Goal: Task Accomplishment & Management: Use online tool/utility

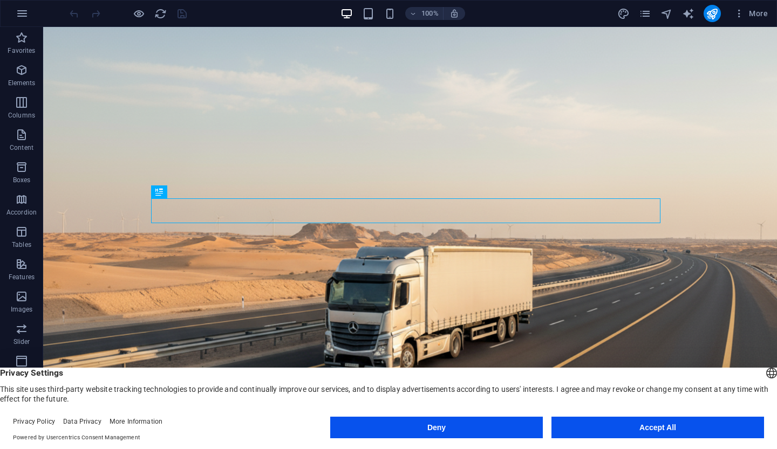
click at [420, 420] on button "Deny" at bounding box center [436, 428] width 212 height 22
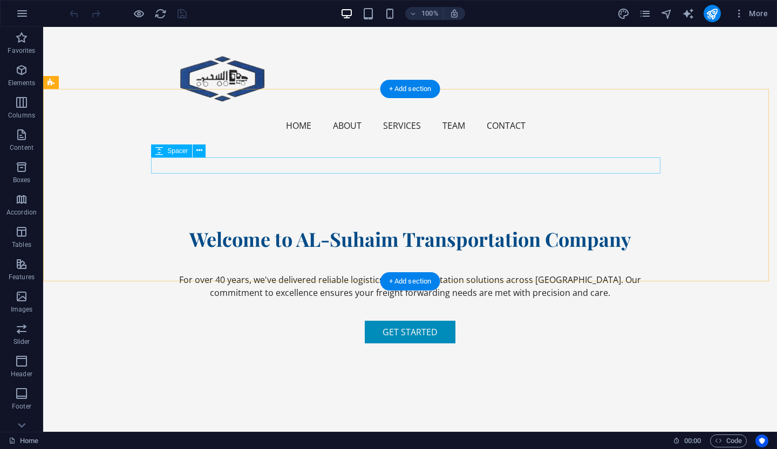
scroll to position [416, 0]
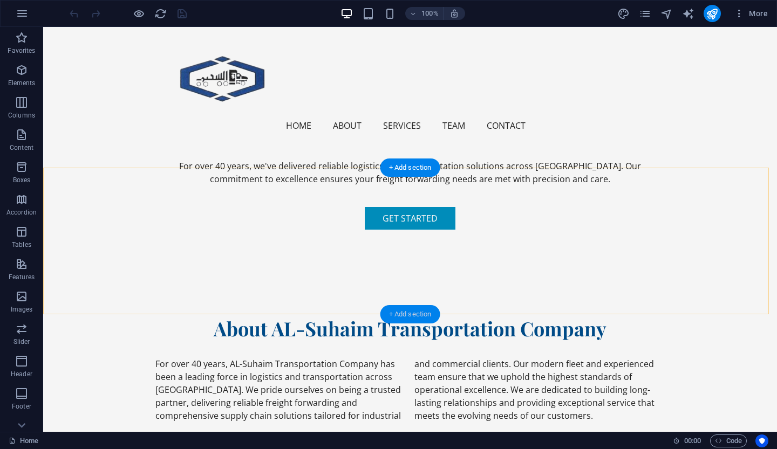
click at [395, 311] on div "+ Add section" at bounding box center [410, 314] width 60 height 18
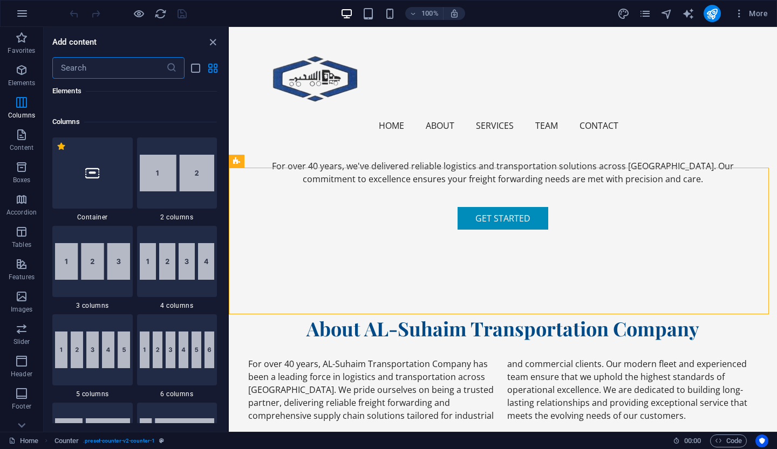
scroll to position [607, 0]
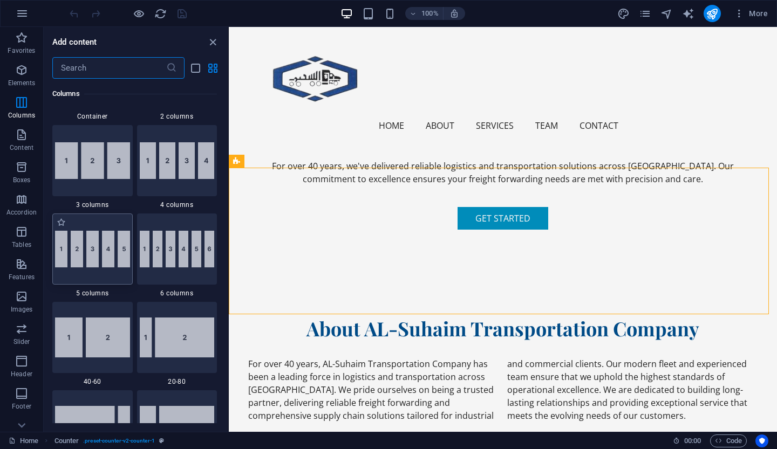
click at [74, 265] on img at bounding box center [92, 249] width 75 height 37
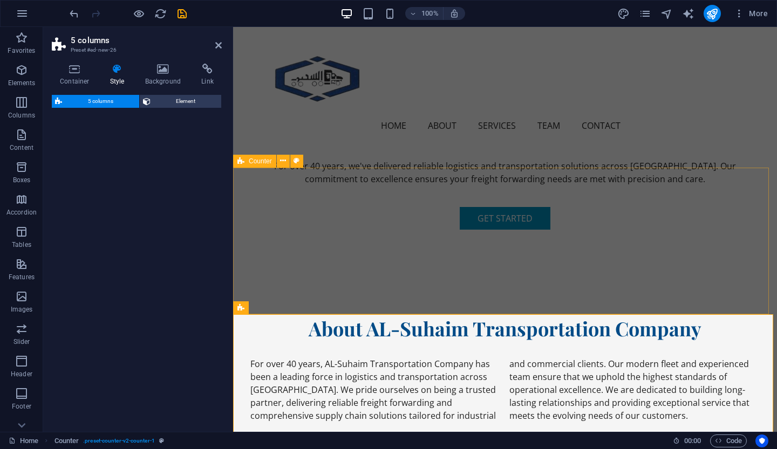
select select "rem"
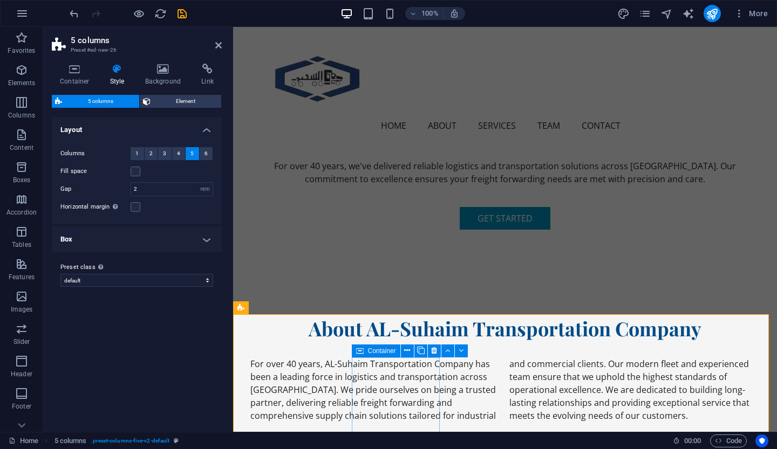
drag, startPoint x: 307, startPoint y: 292, endPoint x: 379, endPoint y: 380, distance: 113.9
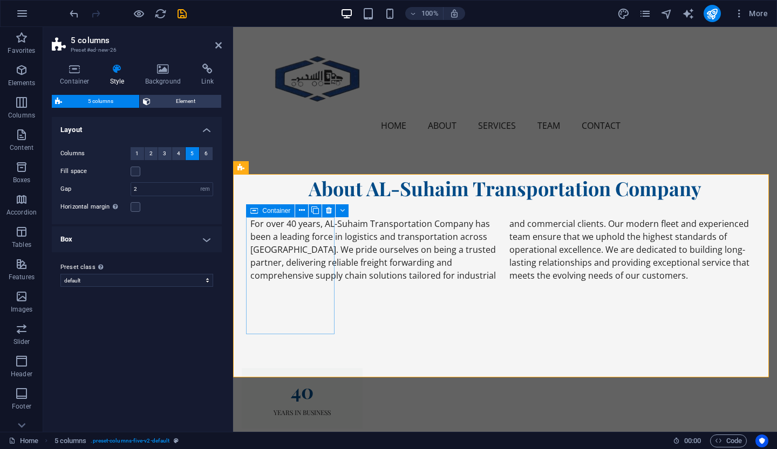
scroll to position [557, 0]
click at [176, 75] on h4 "Background" at bounding box center [165, 75] width 57 height 23
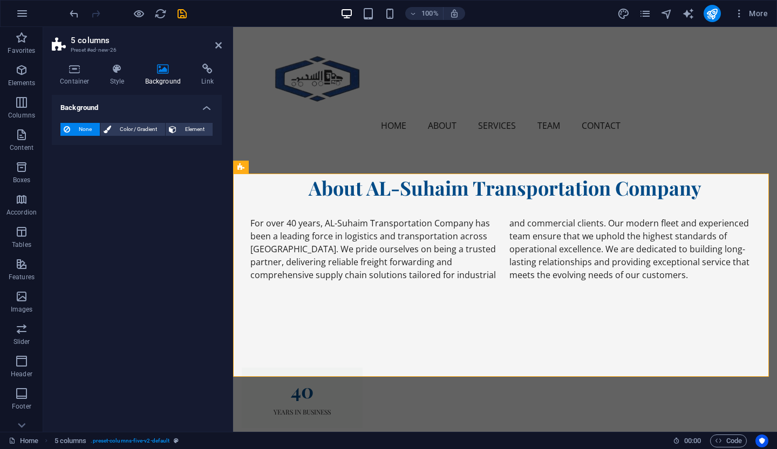
click at [115, 87] on div "Container Style Background Link Size Height Default px rem % vh vw Min. height …" at bounding box center [137, 244] width 170 height 360
click at [114, 79] on h4 "Style" at bounding box center [119, 75] width 35 height 23
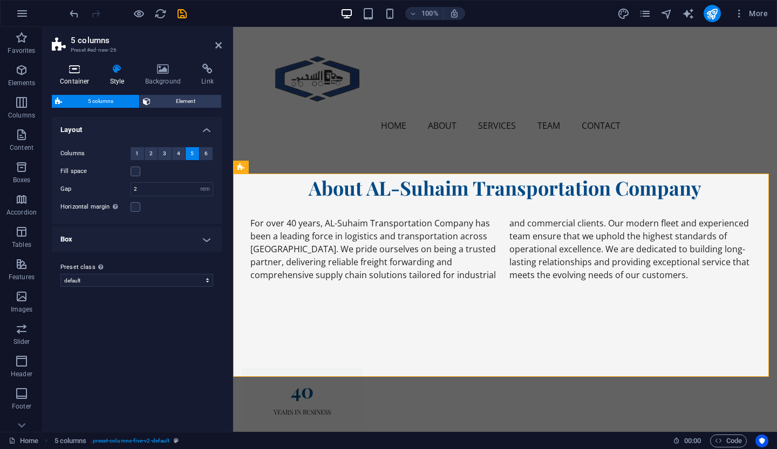
click at [73, 72] on icon at bounding box center [75, 69] width 46 height 11
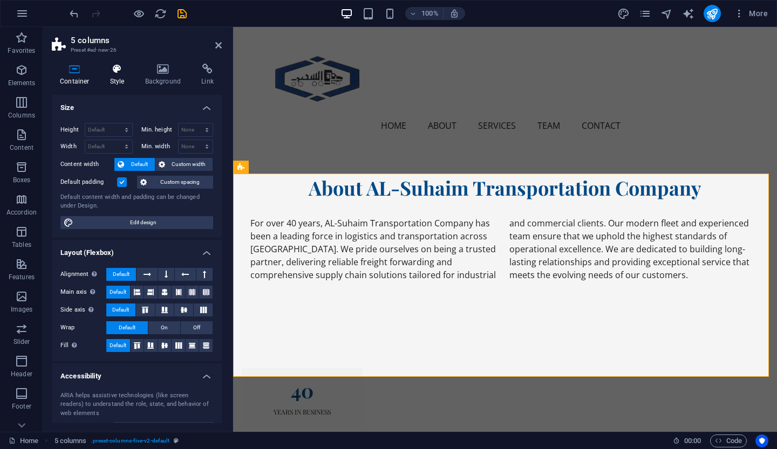
click at [111, 73] on icon at bounding box center [117, 69] width 31 height 11
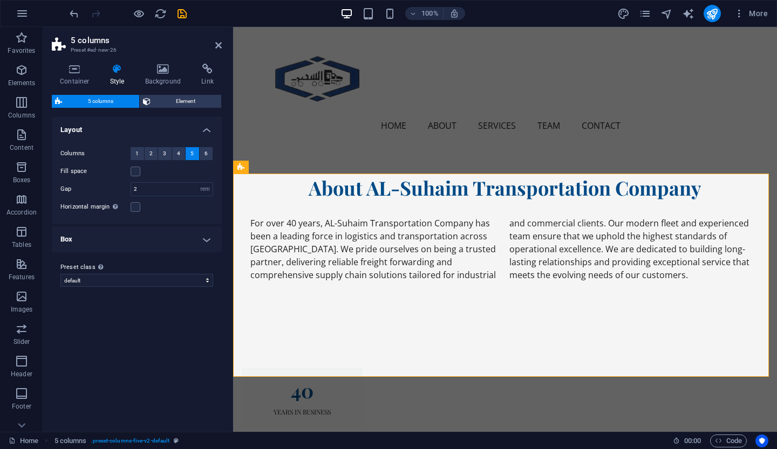
click at [207, 237] on h4 "Box" at bounding box center [137, 239] width 170 height 26
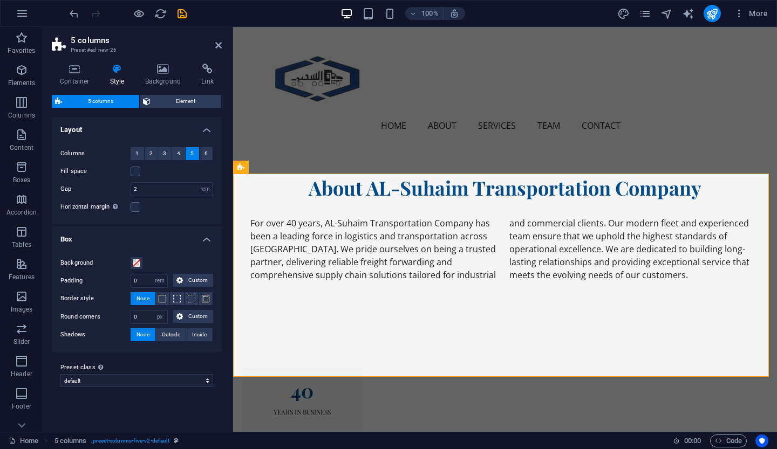
click at [207, 237] on h4 "Box" at bounding box center [137, 235] width 170 height 19
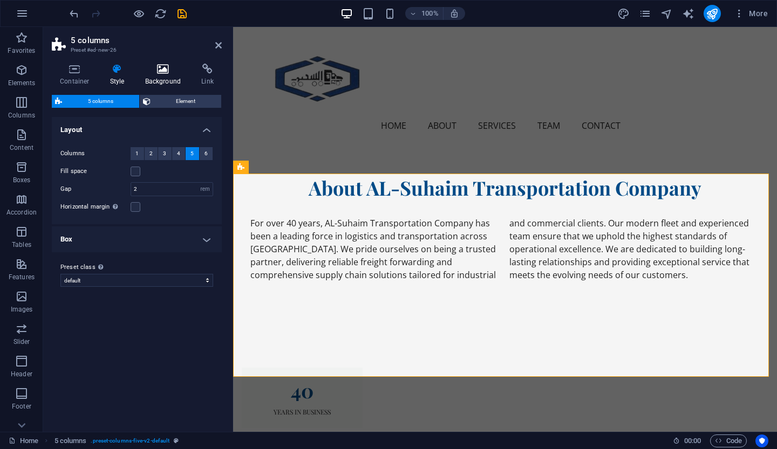
click at [155, 81] on h4 "Background" at bounding box center [165, 75] width 57 height 23
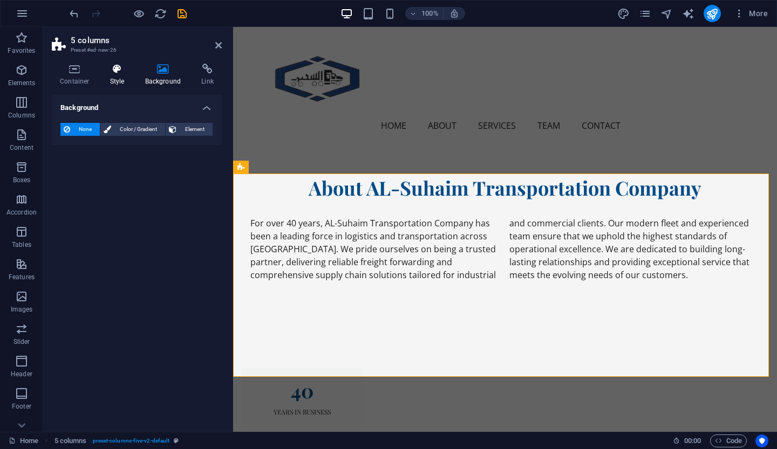
click at [122, 64] on icon at bounding box center [117, 69] width 31 height 11
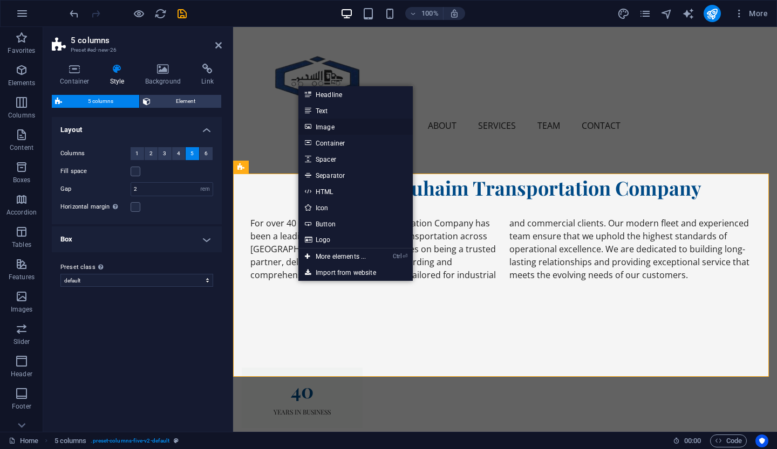
click at [333, 127] on link "Image" at bounding box center [355, 127] width 114 height 16
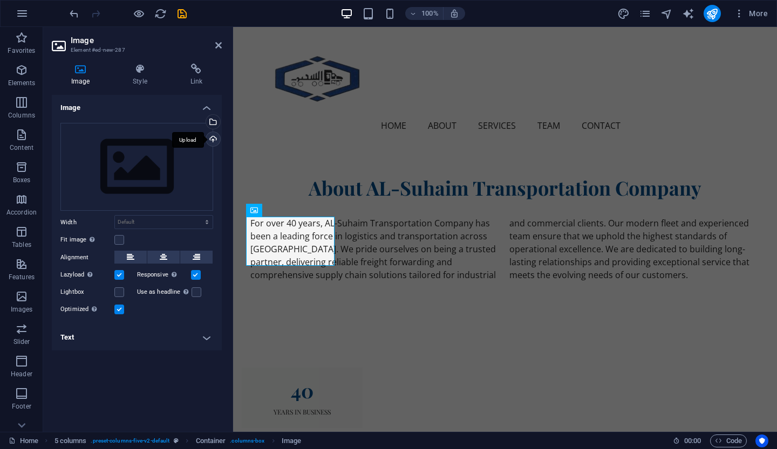
click at [211, 136] on div "Upload" at bounding box center [212, 140] width 16 height 16
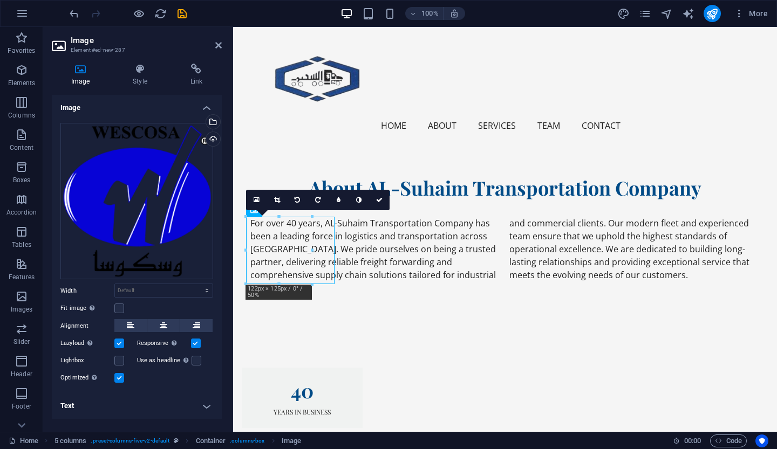
drag, startPoint x: 289, startPoint y: 262, endPoint x: 289, endPoint y: 301, distance: 39.9
drag, startPoint x: 296, startPoint y: 260, endPoint x: 291, endPoint y: 283, distance: 23.7
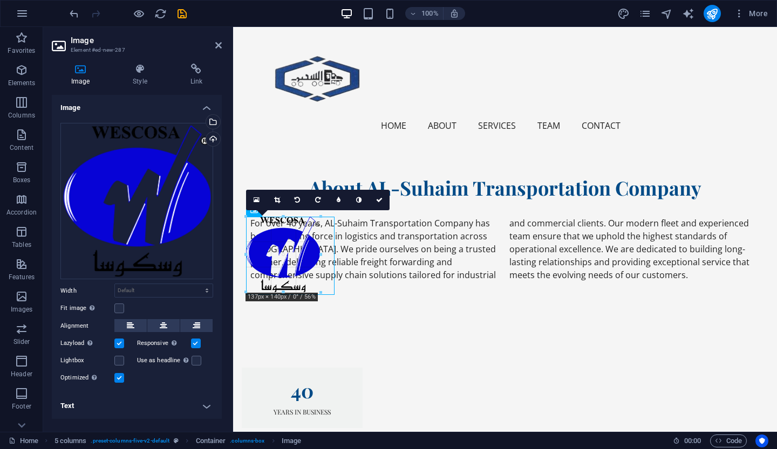
drag, startPoint x: 291, startPoint y: 283, endPoint x: 290, endPoint y: 289, distance: 5.5
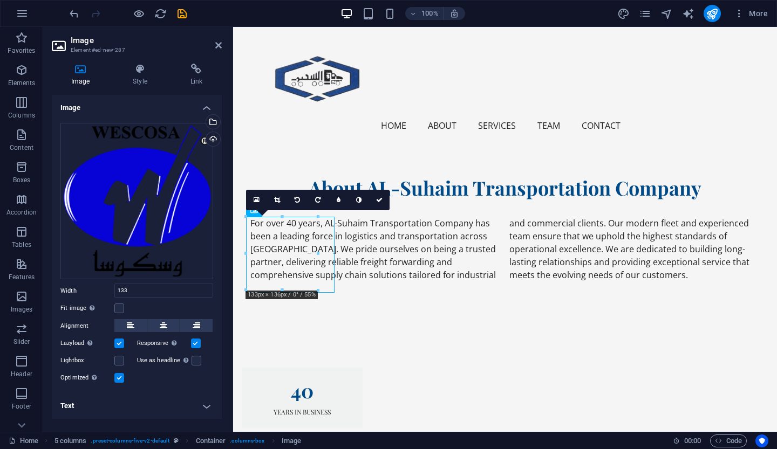
type input "133"
select select "px"
drag, startPoint x: 292, startPoint y: 270, endPoint x: 293, endPoint y: 294, distance: 23.8
click at [384, 202] on link at bounding box center [379, 200] width 20 height 20
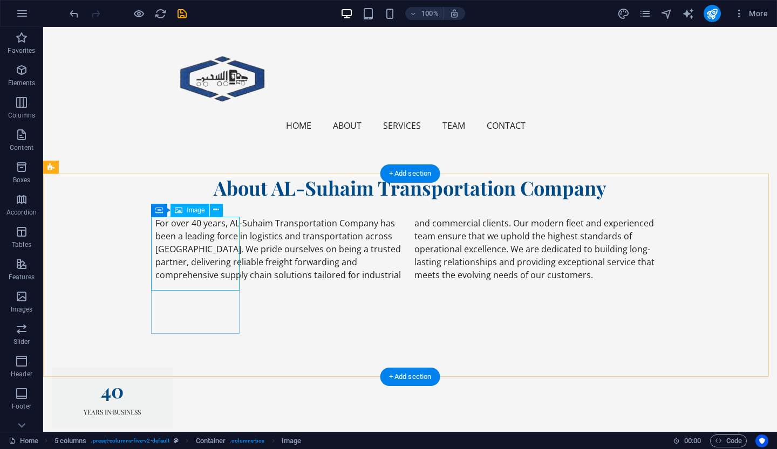
select select "px"
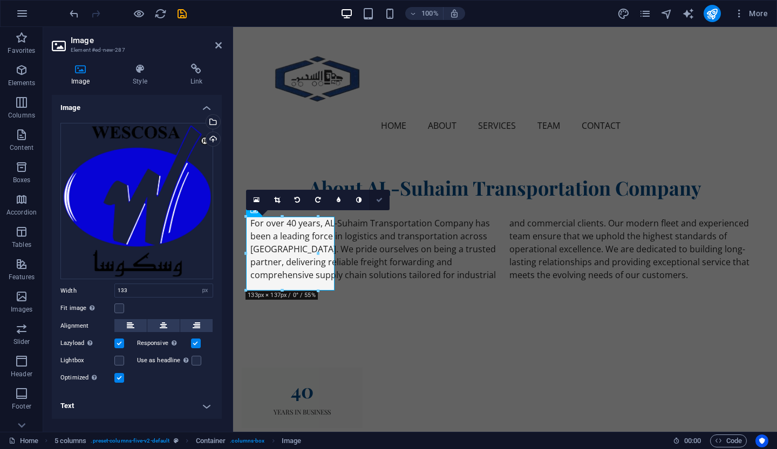
click at [381, 203] on link at bounding box center [379, 200] width 20 height 20
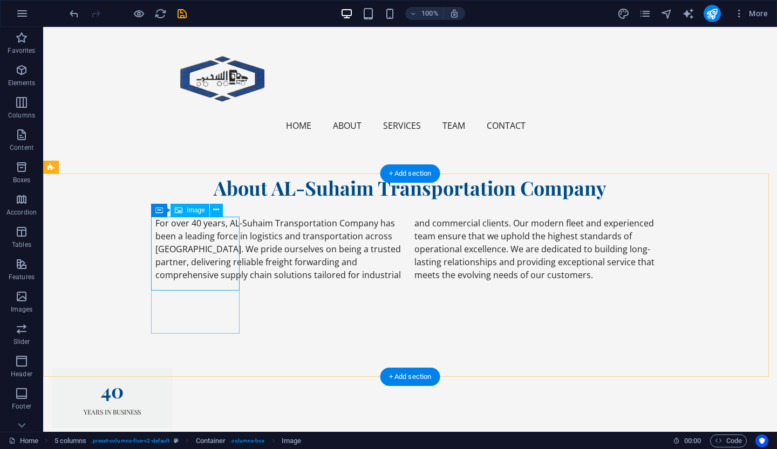
drag, startPoint x: 229, startPoint y: 242, endPoint x: 201, endPoint y: 281, distance: 47.9
drag, startPoint x: 225, startPoint y: 241, endPoint x: 205, endPoint y: 303, distance: 64.8
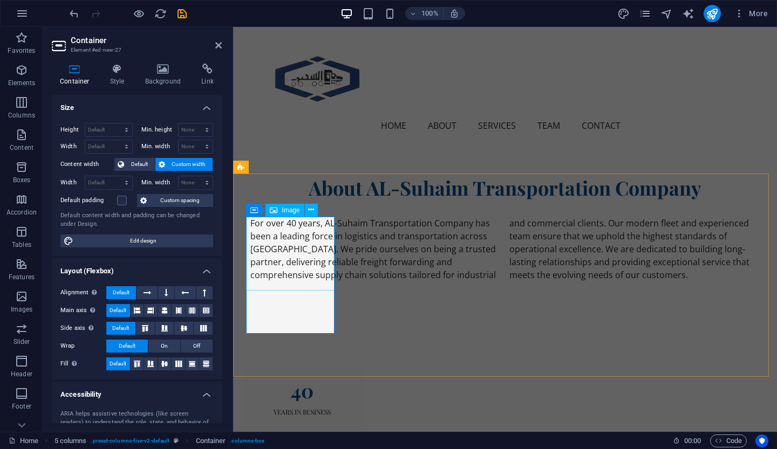
select select "px"
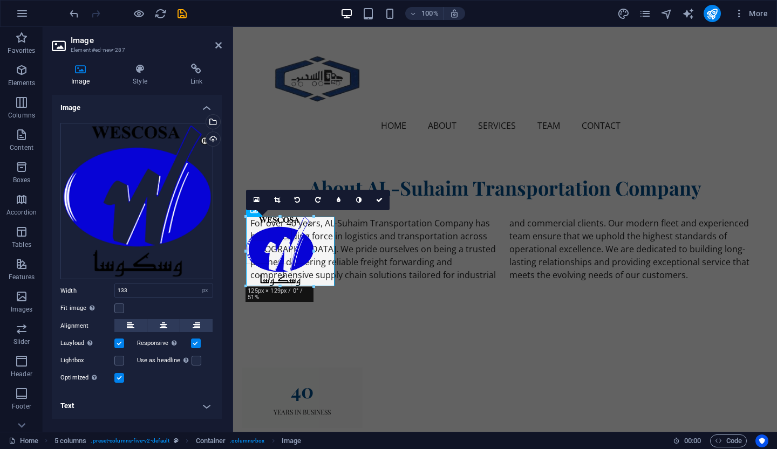
drag, startPoint x: 318, startPoint y: 292, endPoint x: 311, endPoint y: 286, distance: 8.8
type input "125"
click at [383, 196] on link at bounding box center [379, 200] width 20 height 20
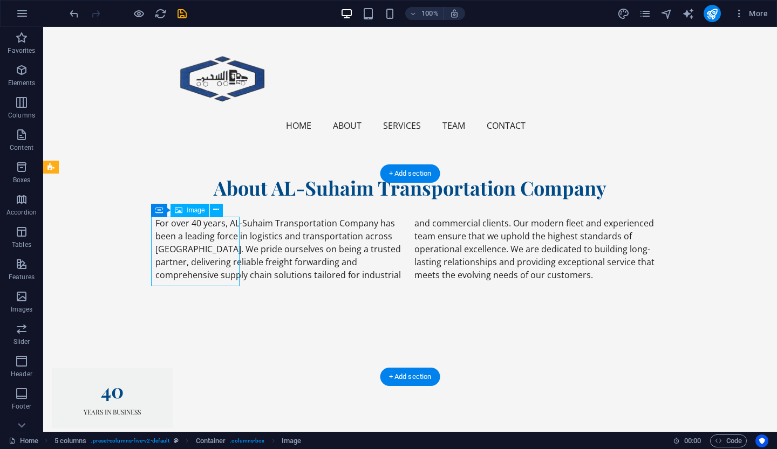
drag, startPoint x: 194, startPoint y: 241, endPoint x: 207, endPoint y: 273, distance: 34.8
drag, startPoint x: 207, startPoint y: 273, endPoint x: 223, endPoint y: 325, distance: 54.8
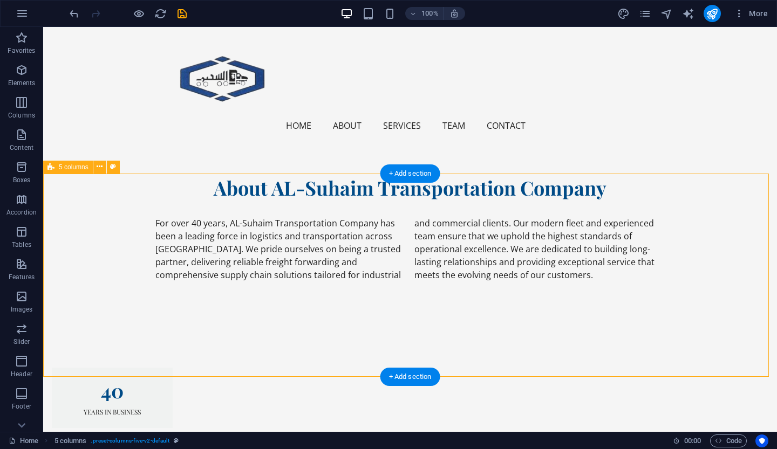
select select "rem"
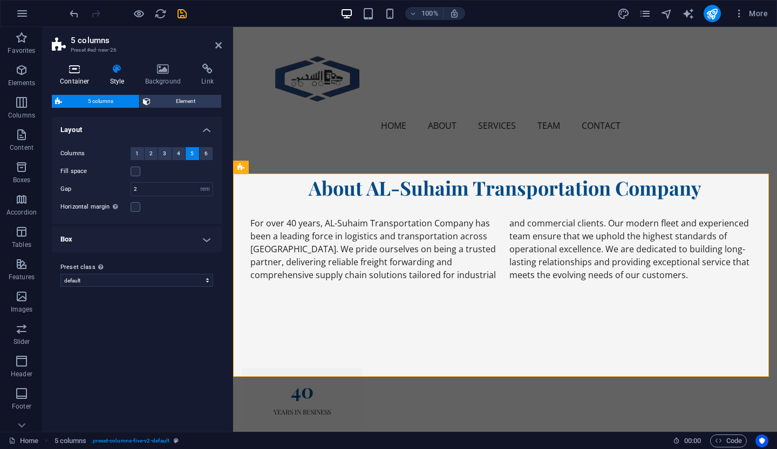
click at [82, 79] on h4 "Container" at bounding box center [77, 75] width 50 height 23
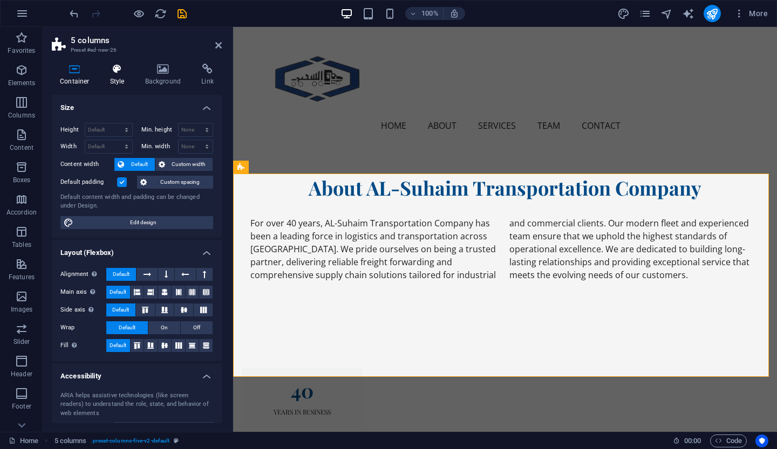
click at [127, 65] on icon at bounding box center [117, 69] width 31 height 11
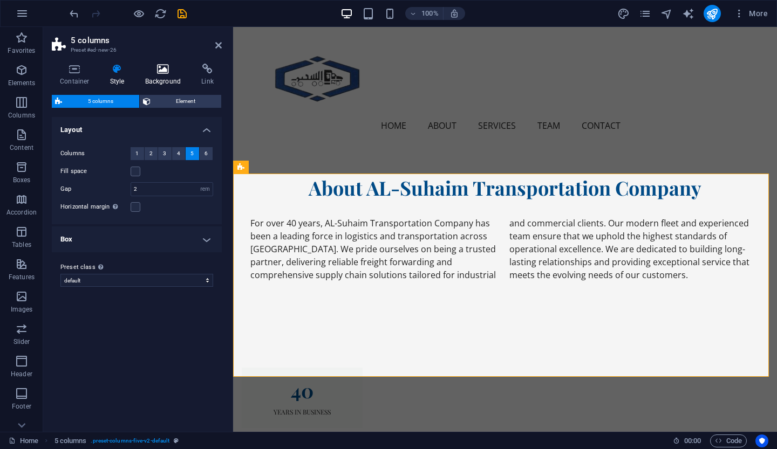
click at [162, 65] on icon at bounding box center [163, 69] width 52 height 11
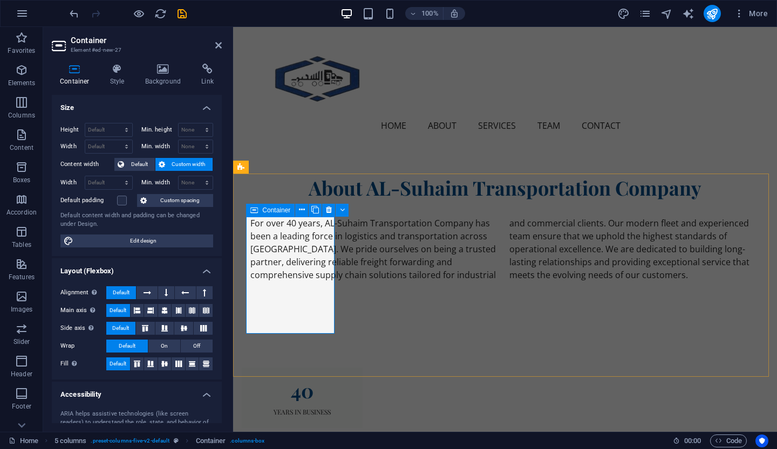
click at [303, 208] on icon at bounding box center [302, 209] width 6 height 11
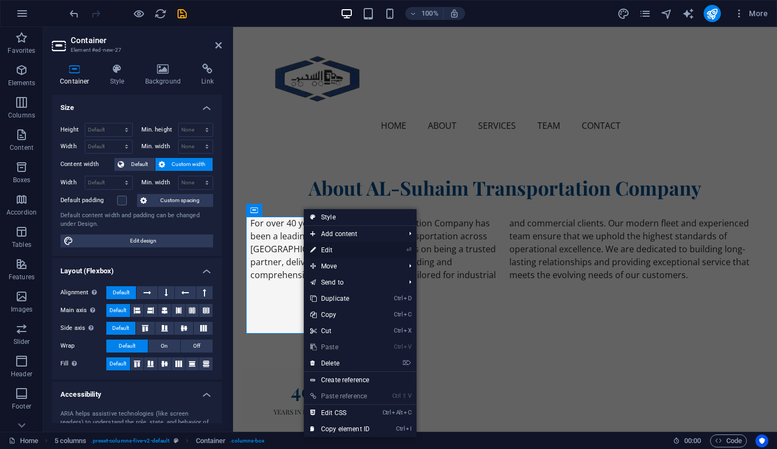
click at [354, 250] on link "⏎ Edit" at bounding box center [340, 250] width 72 height 16
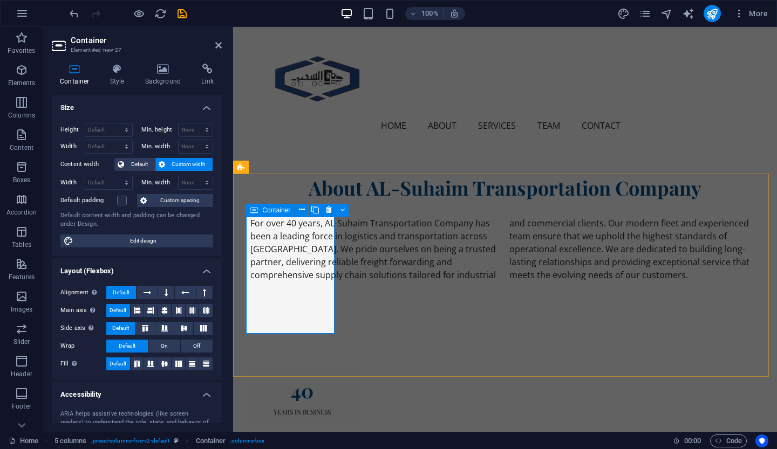
click at [303, 212] on icon at bounding box center [302, 209] width 6 height 11
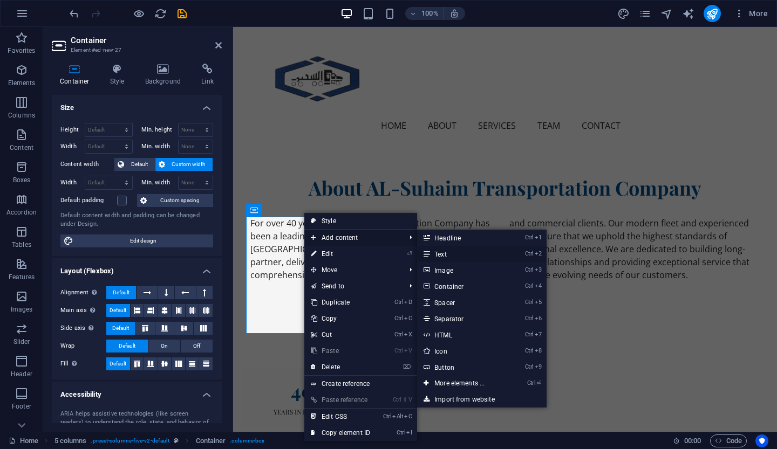
click at [445, 252] on link "Ctrl 2 Text" at bounding box center [461, 254] width 89 height 16
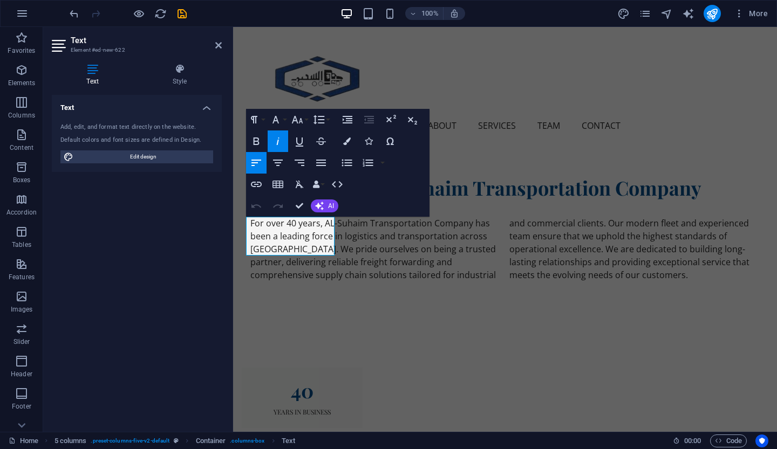
drag, startPoint x: 289, startPoint y: 252, endPoint x: 222, endPoint y: 223, distance: 72.2
click at [182, 75] on h4 "Style" at bounding box center [180, 75] width 84 height 23
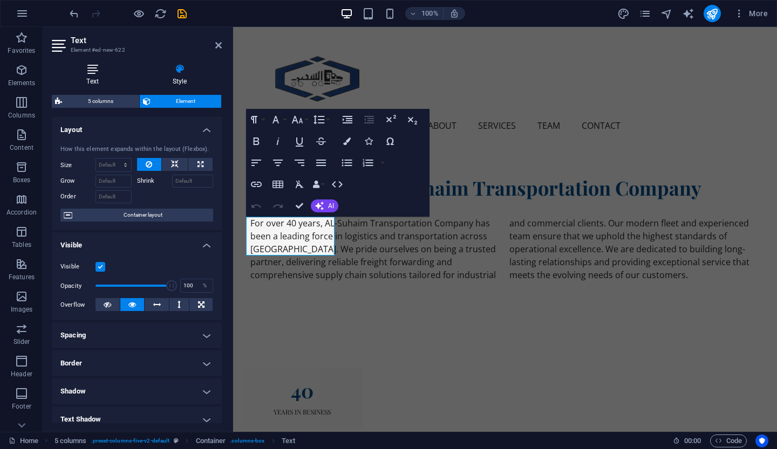
click at [92, 74] on icon at bounding box center [92, 69] width 81 height 11
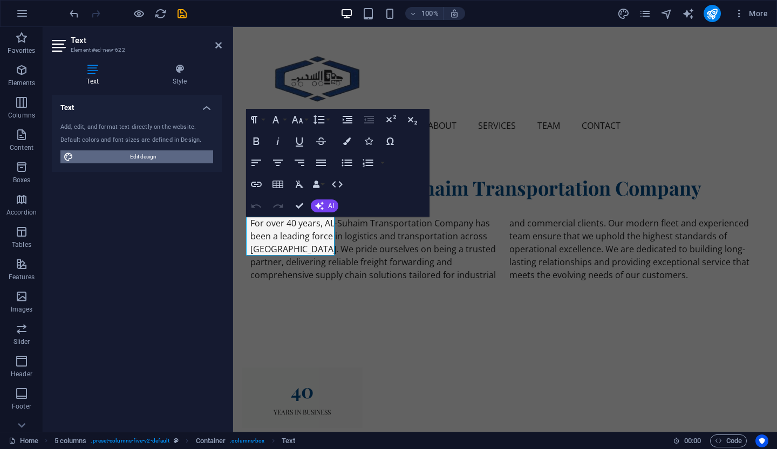
drag, startPoint x: 134, startPoint y: 158, endPoint x: 31, endPoint y: 299, distance: 174.8
click at [134, 158] on span "Edit design" at bounding box center [143, 156] width 133 height 13
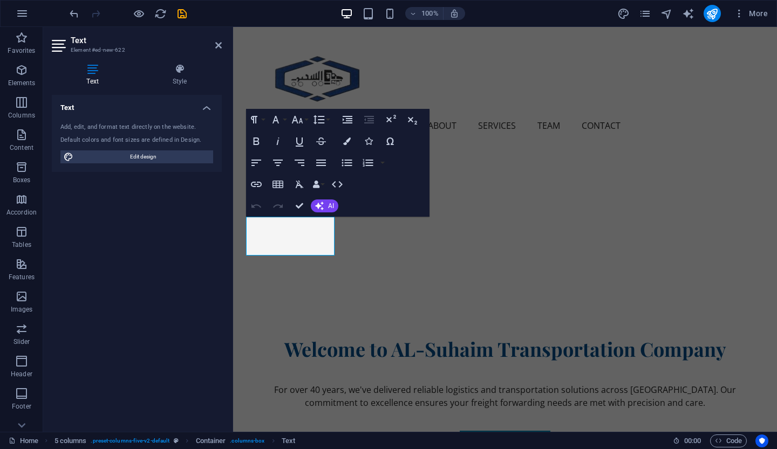
select select "px"
select select "200"
select select "px"
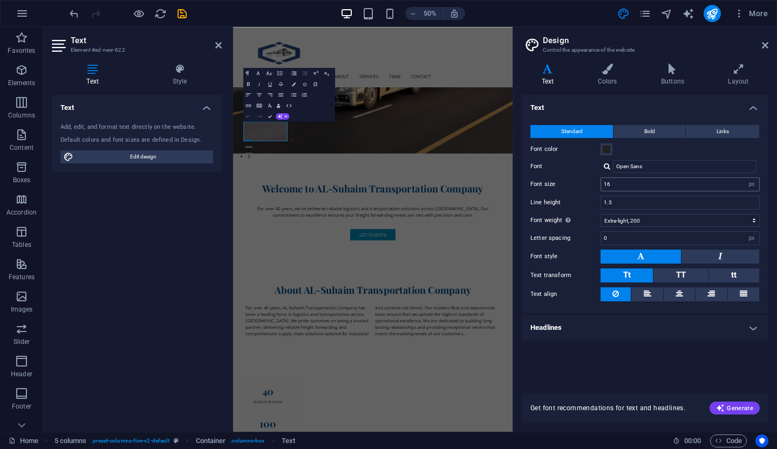
scroll to position [922, 0]
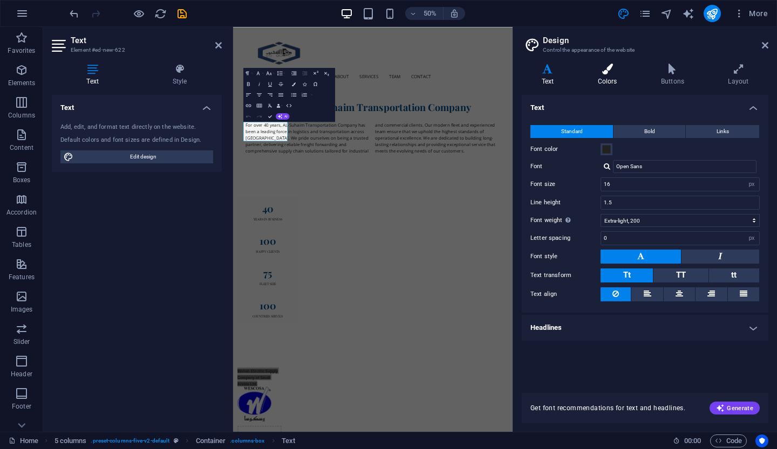
click at [617, 85] on h4 "Colors" at bounding box center [609, 75] width 63 height 23
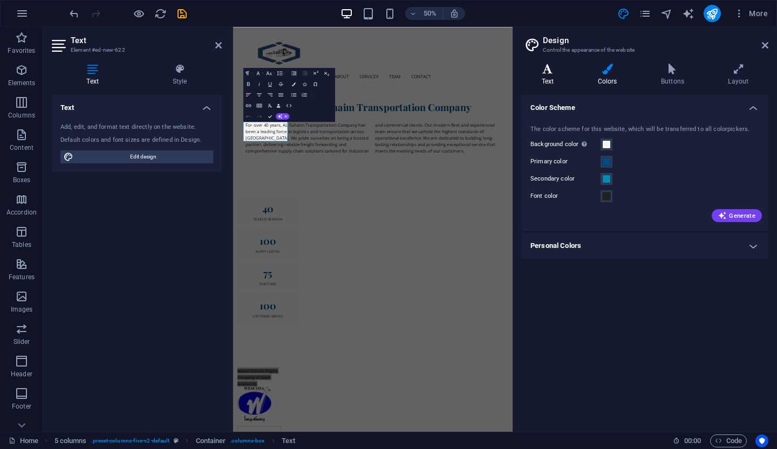
click at [547, 71] on icon at bounding box center [547, 69] width 52 height 11
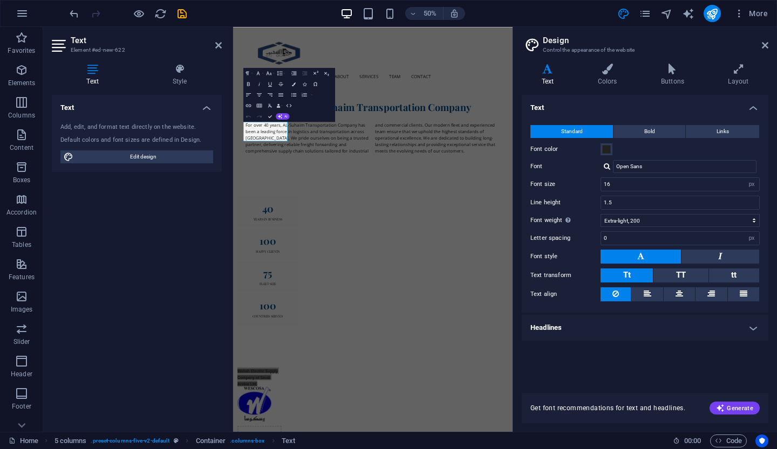
click at [628, 331] on h4 "Headlines" at bounding box center [644, 328] width 246 height 26
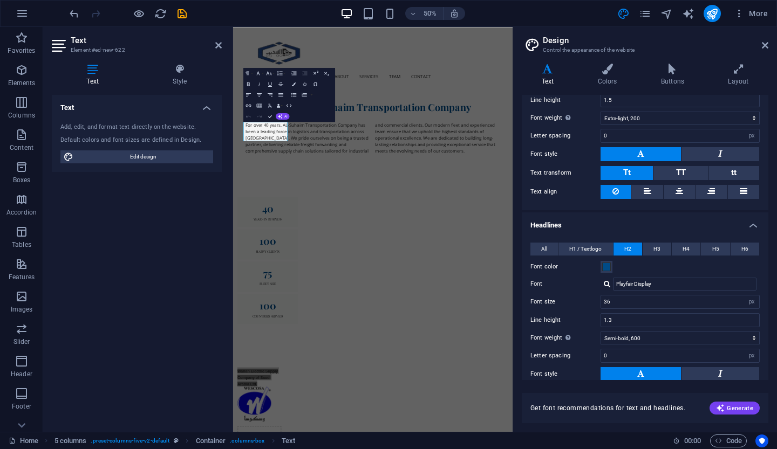
scroll to position [184, 0]
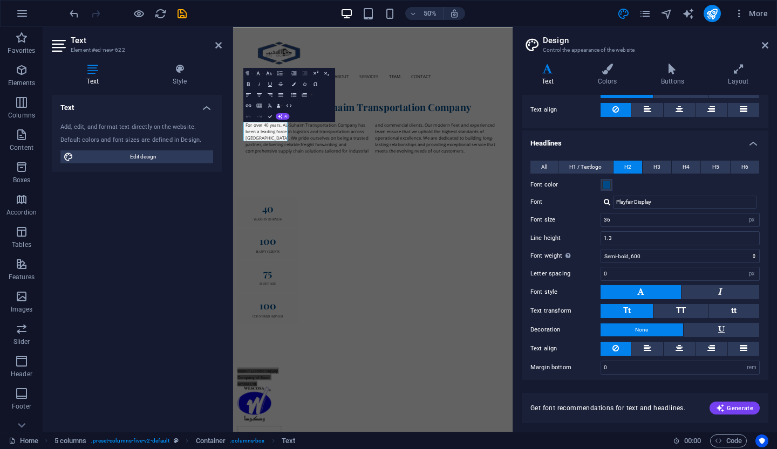
click at [670, 146] on h4 "Headlines" at bounding box center [644, 140] width 246 height 19
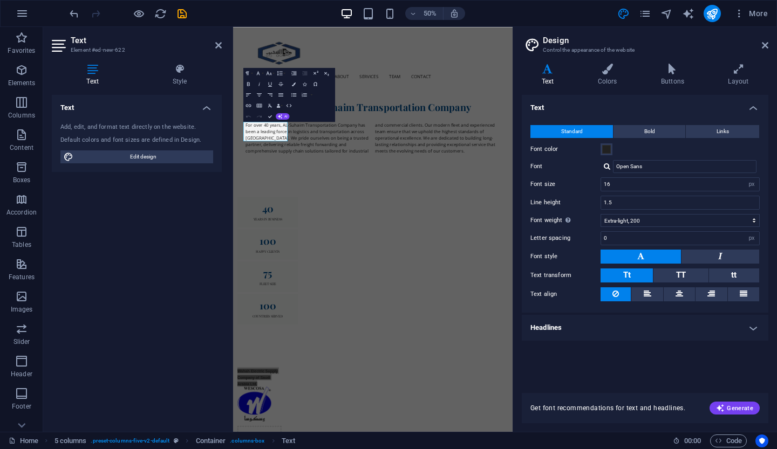
scroll to position [0, 0]
click at [634, 81] on h4 "Colors" at bounding box center [609, 75] width 63 height 23
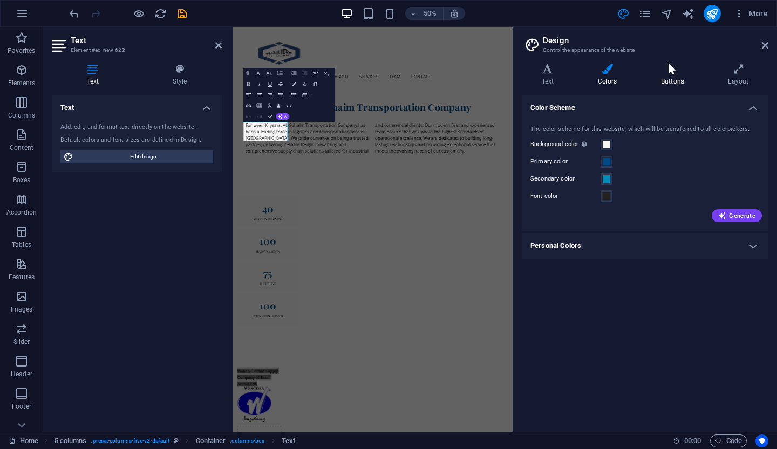
click at [673, 74] on icon at bounding box center [672, 69] width 63 height 11
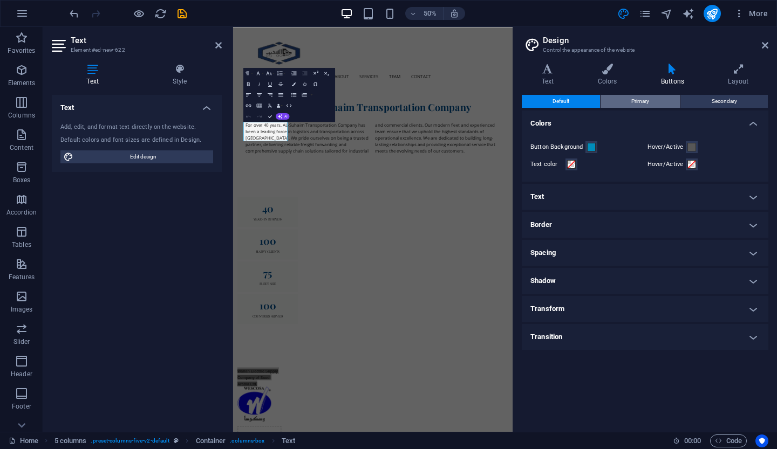
click at [633, 102] on span "Primary" at bounding box center [640, 101] width 18 height 13
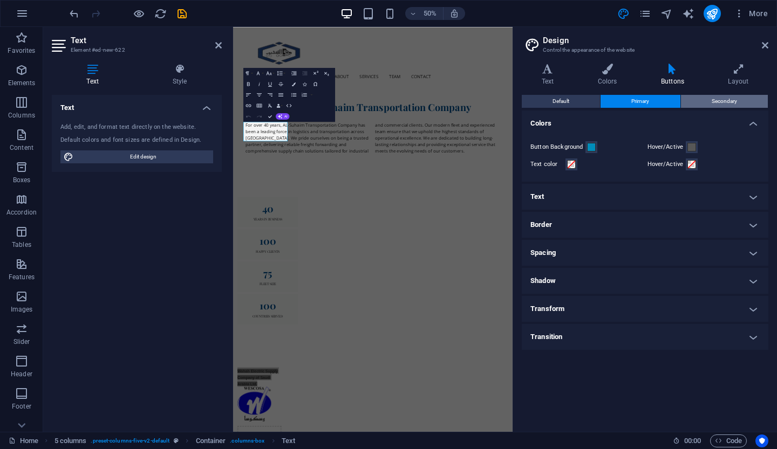
click at [713, 102] on span "Secondary" at bounding box center [723, 101] width 25 height 13
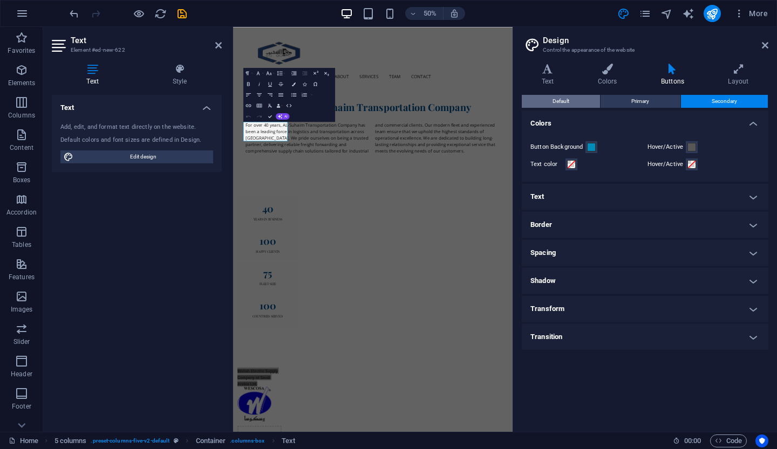
click at [582, 100] on button "Default" at bounding box center [560, 101] width 78 height 13
click at [557, 83] on h4 "Text" at bounding box center [549, 75] width 56 height 23
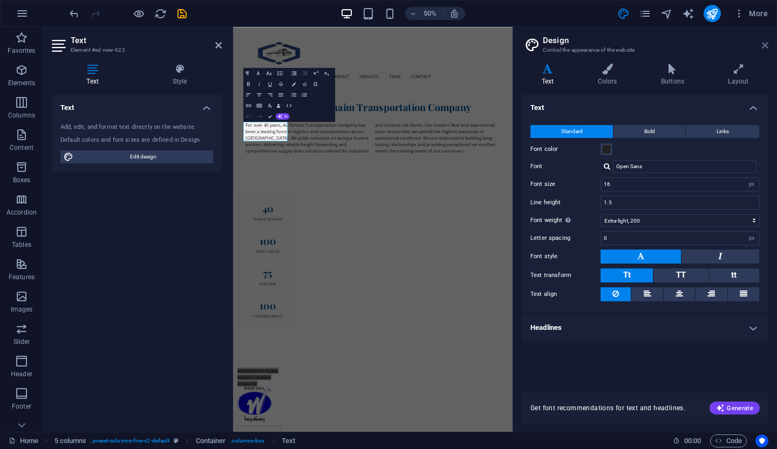
click at [766, 44] on icon at bounding box center [764, 45] width 6 height 9
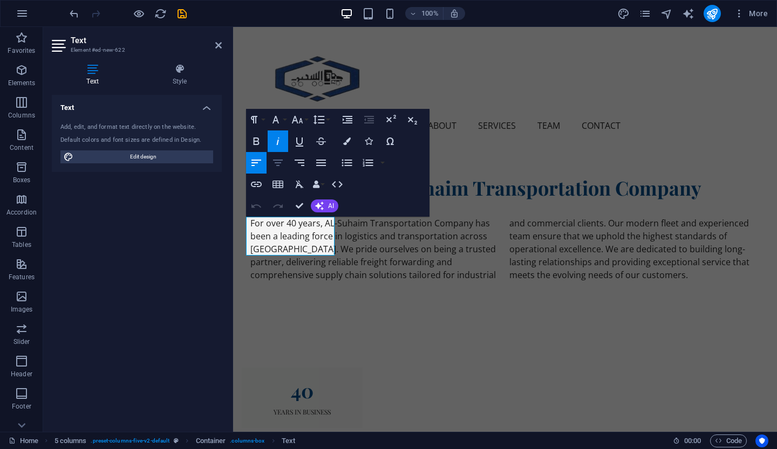
click at [284, 163] on icon "button" at bounding box center [277, 162] width 13 height 13
click at [323, 163] on icon "button" at bounding box center [320, 162] width 13 height 13
click at [276, 160] on icon "button" at bounding box center [278, 163] width 10 height 6
click at [347, 139] on icon "button" at bounding box center [347, 142] width 8 height 8
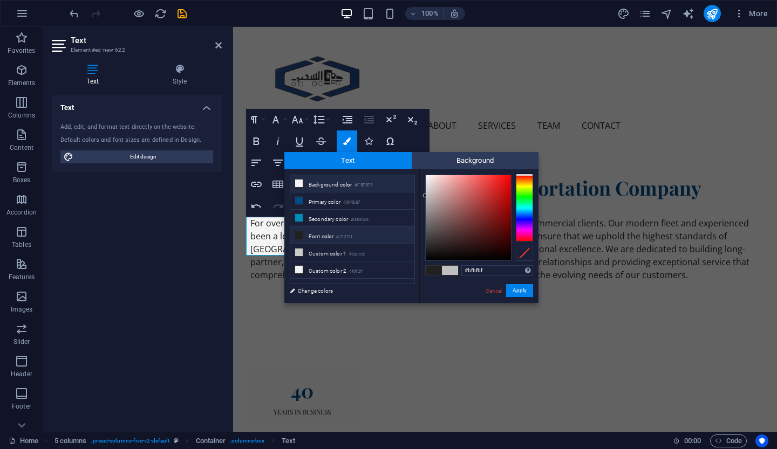
click at [367, 183] on small "#F5F5F5" at bounding box center [363, 186] width 18 height 8
click at [352, 234] on small "#212121" at bounding box center [344, 238] width 16 height 8
drag, startPoint x: 447, startPoint y: 195, endPoint x: 406, endPoint y: 161, distance: 52.9
click at [406, 161] on div "Text Background less Background color #F5F5F5 Primary color #004B87 Secondary c…" at bounding box center [411, 227] width 254 height 151
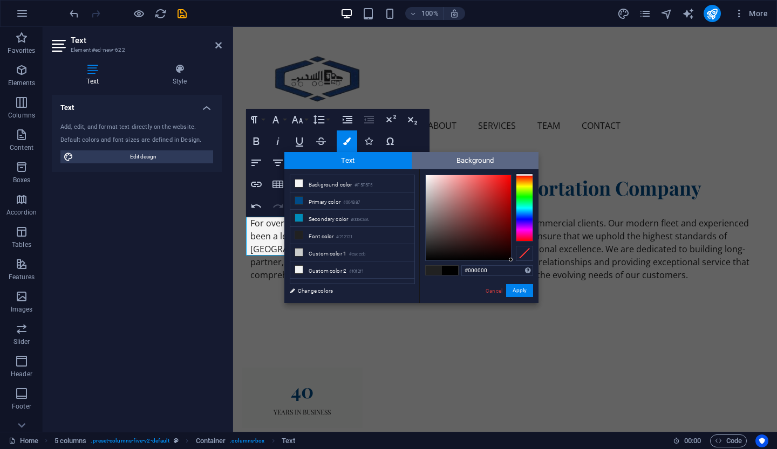
type input "#ffffff"
click at [417, 164] on span "Background" at bounding box center [474, 160] width 127 height 17
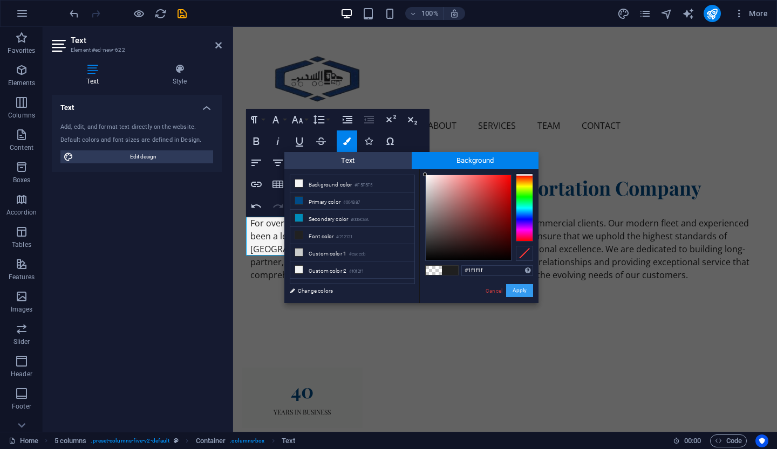
click at [527, 291] on button "Apply" at bounding box center [519, 290] width 27 height 13
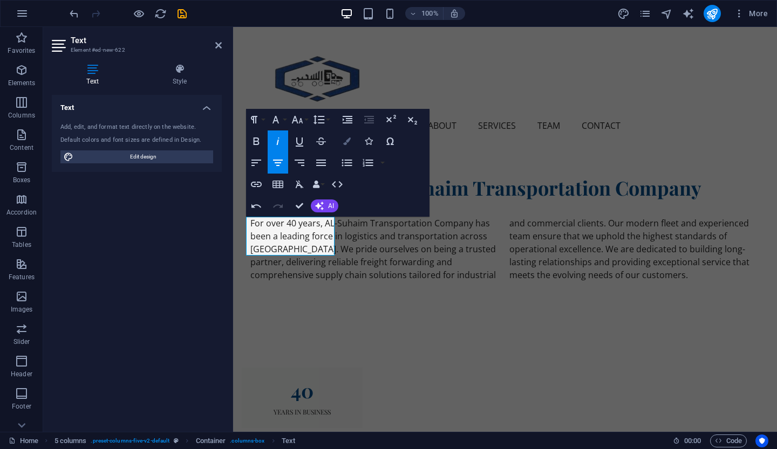
click at [350, 144] on icon "button" at bounding box center [347, 142] width 8 height 8
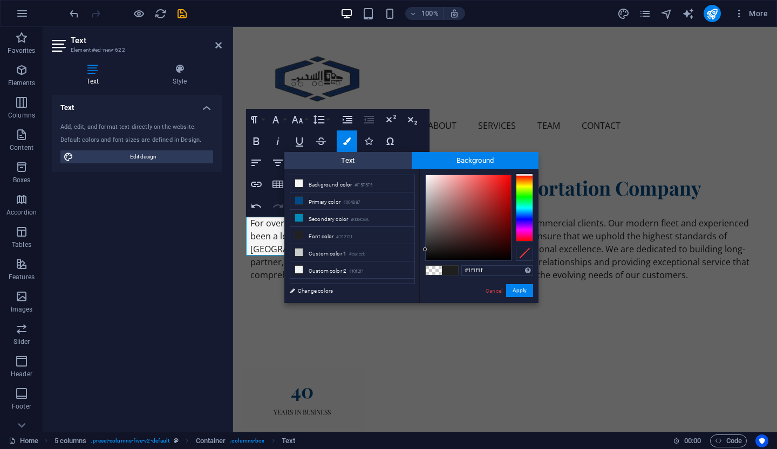
click at [350, 347] on div "H2 Banner Banner Container Menu Bar Spacer Text Text Counter Container HTML Con…" at bounding box center [505, 229] width 544 height 405
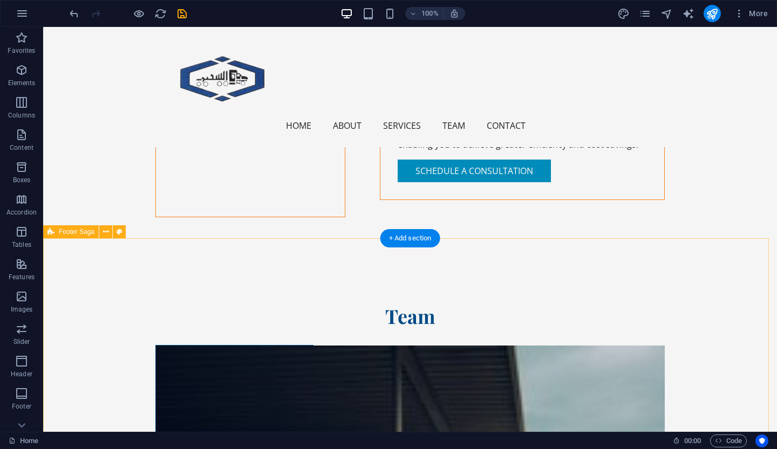
scroll to position [3102, 0]
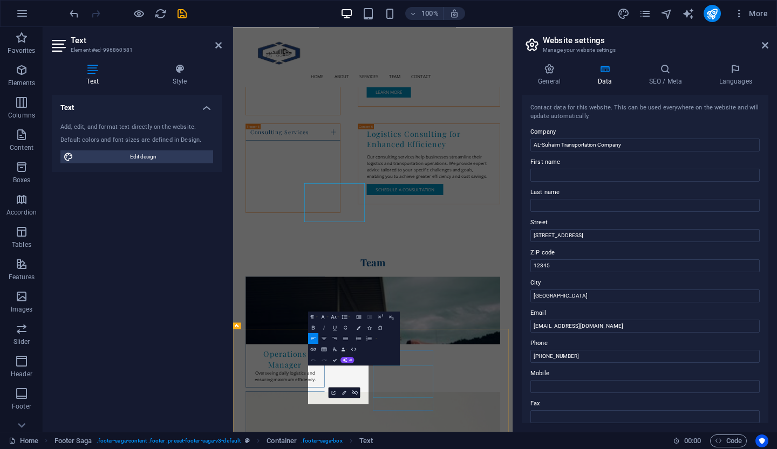
scroll to position [3062, 0]
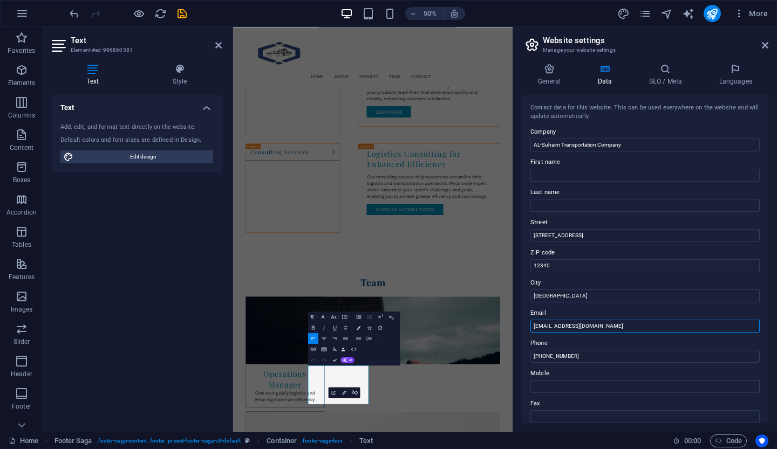
click at [591, 324] on input "[EMAIL_ADDRESS][DOMAIN_NAME]" at bounding box center [644, 326] width 229 height 13
type input "[EMAIL_ADDRESS][DOMAIN_NAME]"
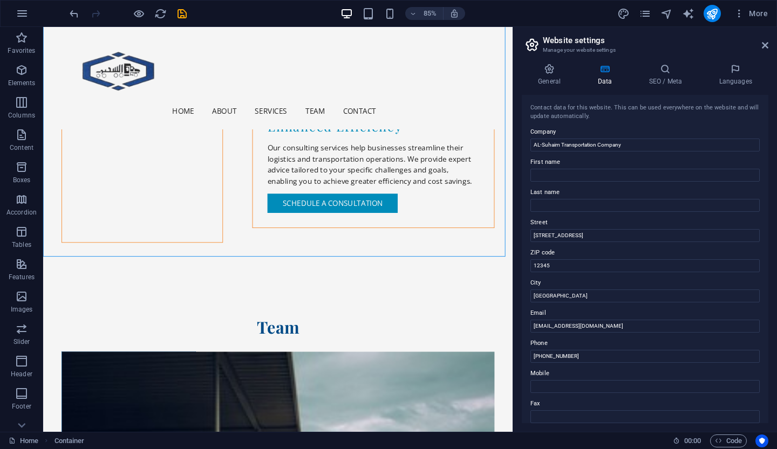
scroll to position [3095, 0]
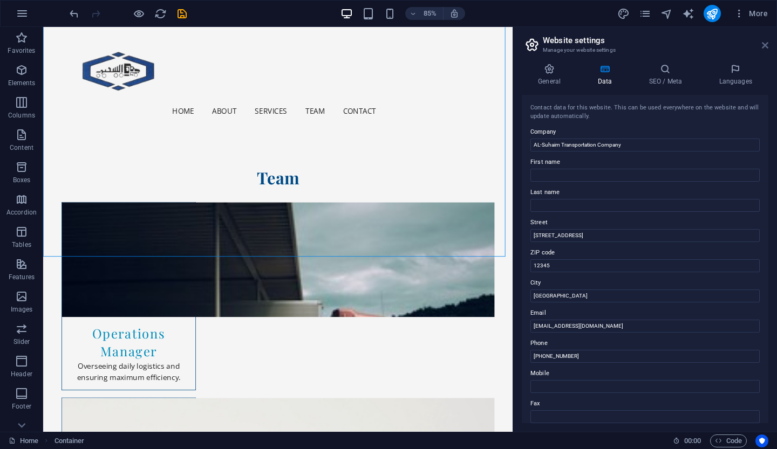
click at [765, 46] on icon at bounding box center [764, 45] width 6 height 9
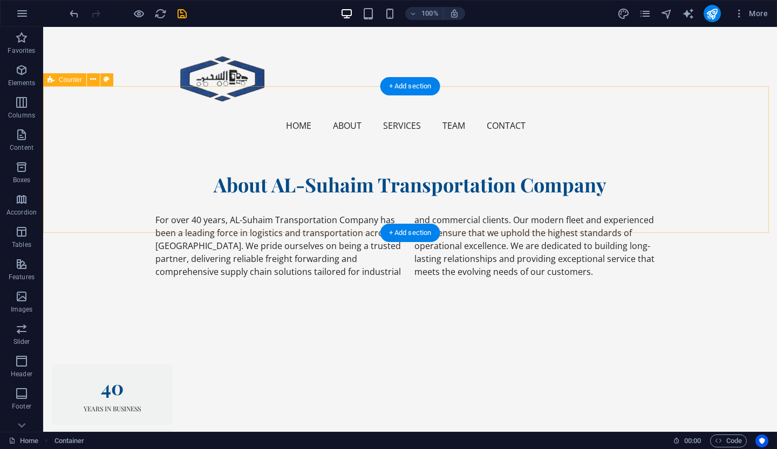
scroll to position [496, 0]
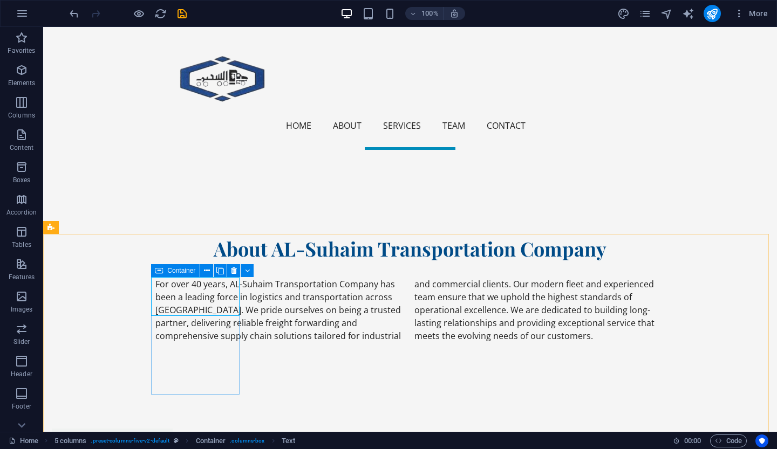
click at [160, 272] on icon at bounding box center [159, 270] width 8 height 13
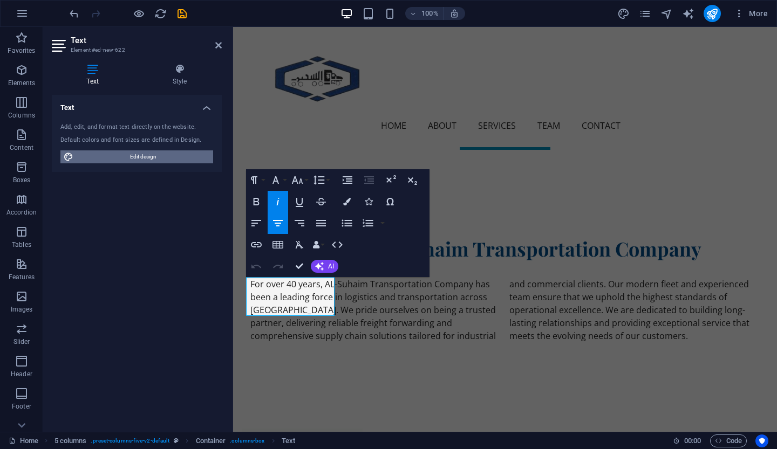
click at [152, 156] on span "Edit design" at bounding box center [143, 156] width 133 height 13
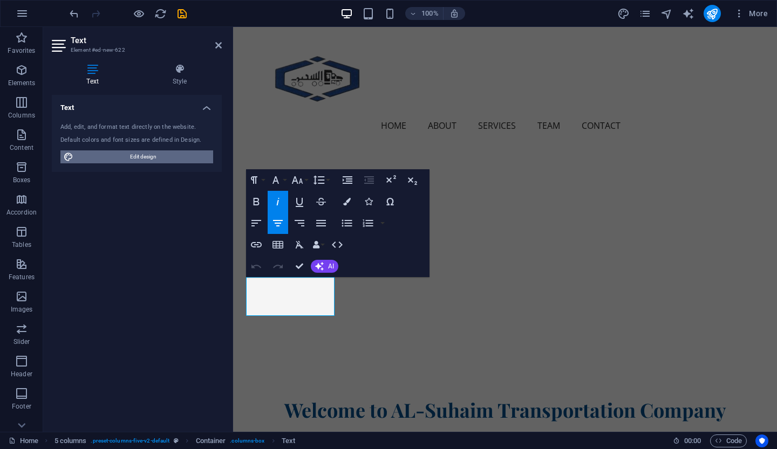
select select "px"
select select "200"
select select "px"
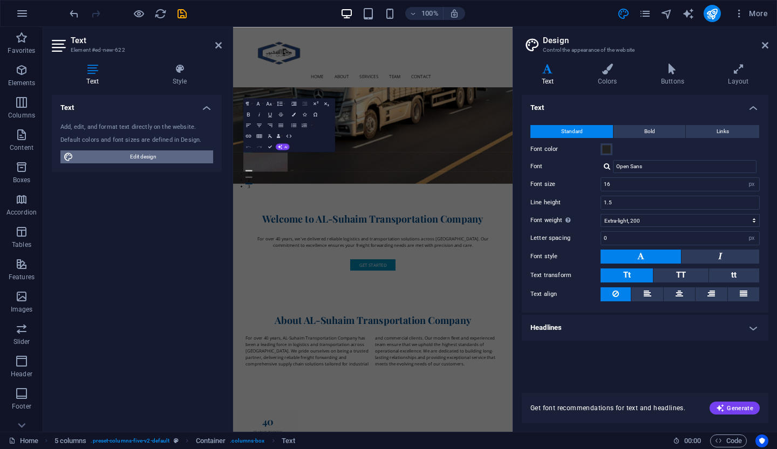
scroll to position [861, 0]
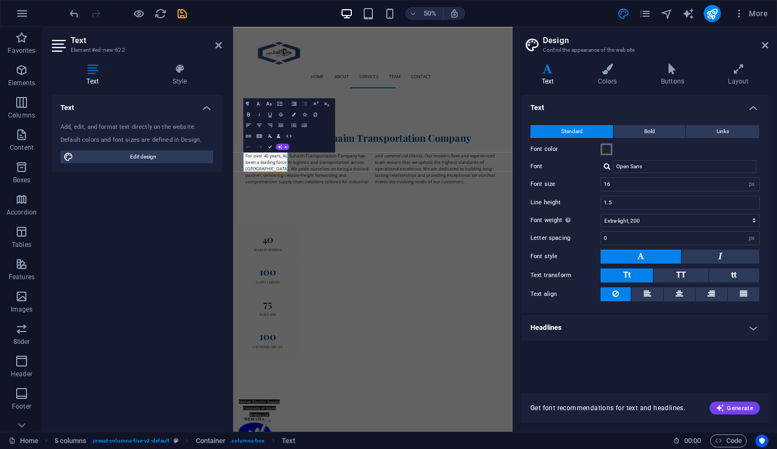
click at [605, 150] on span at bounding box center [606, 149] width 9 height 9
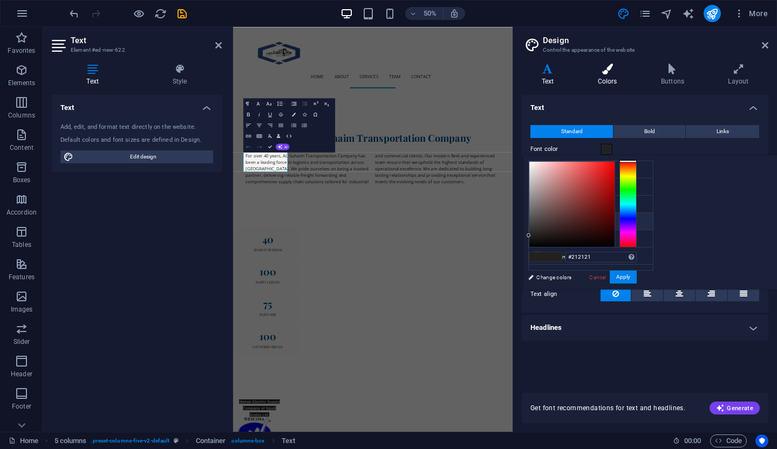
click at [620, 69] on icon at bounding box center [607, 69] width 59 height 11
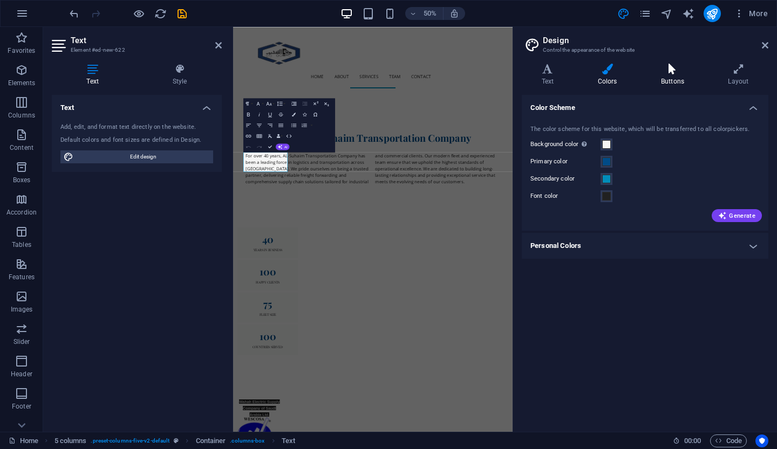
click at [669, 68] on icon at bounding box center [672, 69] width 63 height 11
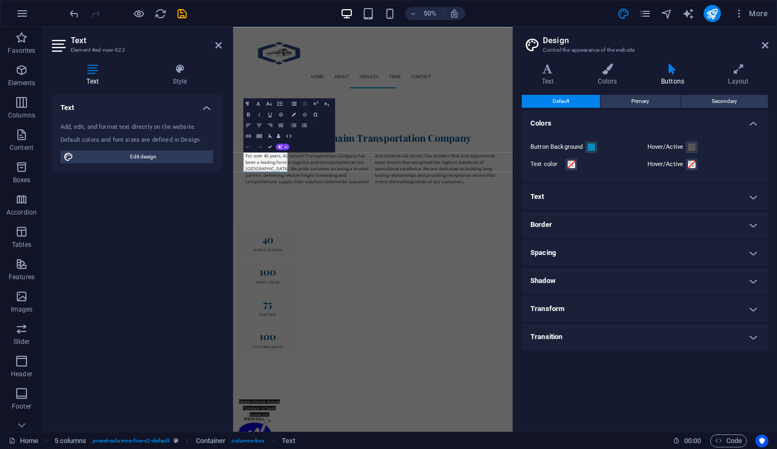
click at [649, 197] on h4 "Text" at bounding box center [644, 197] width 246 height 26
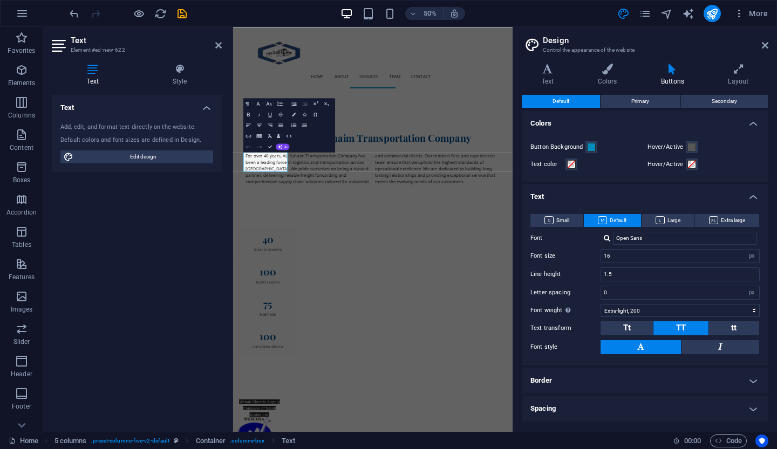
click at [649, 197] on h4 "Text" at bounding box center [644, 193] width 246 height 19
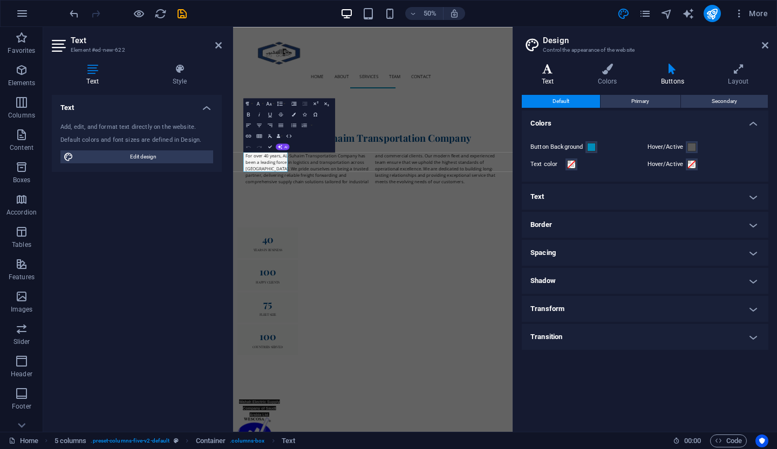
click at [557, 73] on icon at bounding box center [547, 69] width 52 height 11
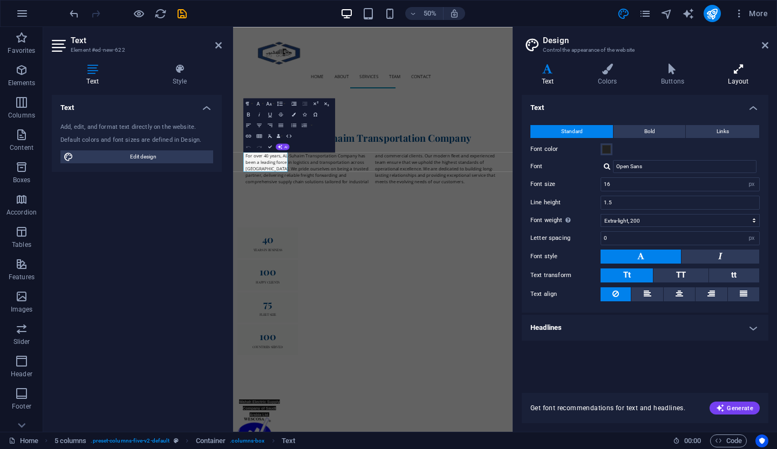
click at [752, 74] on icon at bounding box center [738, 69] width 60 height 11
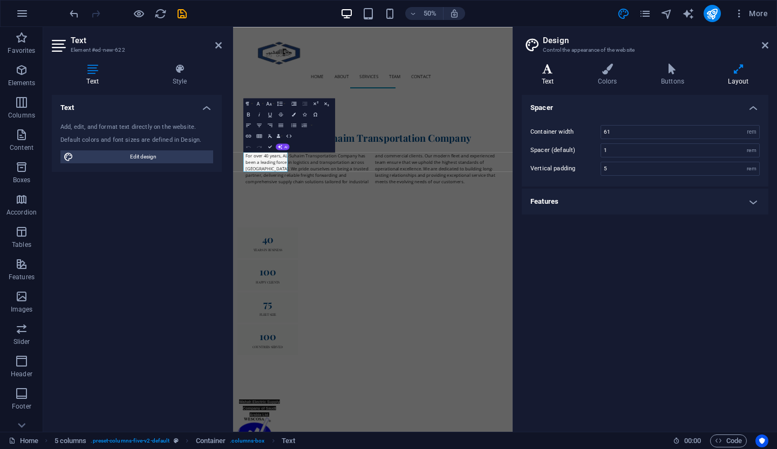
click at [538, 76] on h4 "Text" at bounding box center [549, 75] width 56 height 23
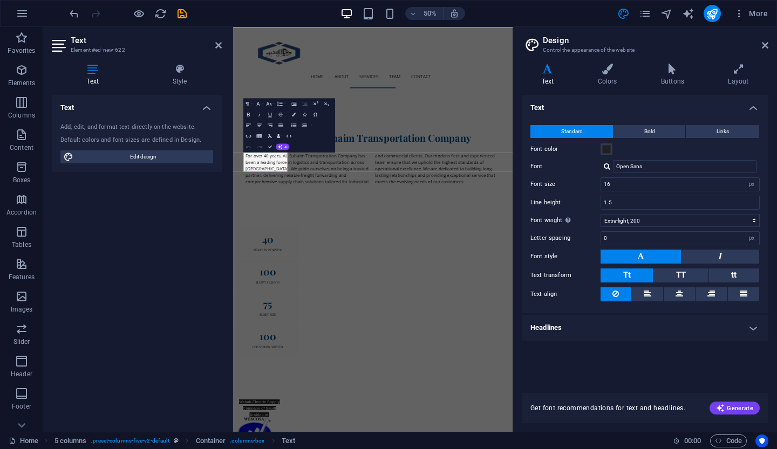
click at [656, 326] on h4 "Headlines" at bounding box center [644, 328] width 246 height 26
click at [658, 318] on h4 "Headlines" at bounding box center [644, 324] width 246 height 19
click at [764, 42] on icon at bounding box center [764, 45] width 6 height 9
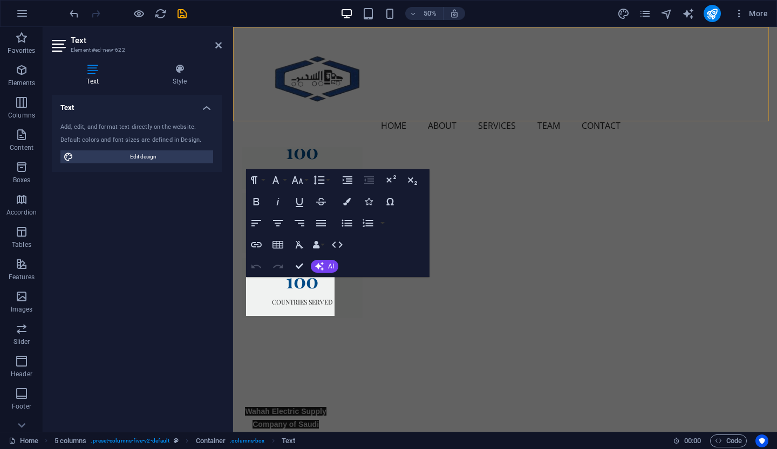
scroll to position [496, 0]
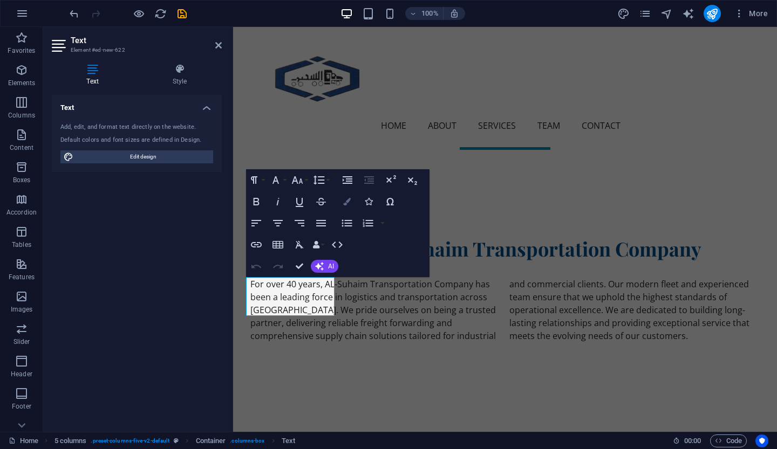
click at [343, 207] on button "Colors" at bounding box center [347, 202] width 20 height 22
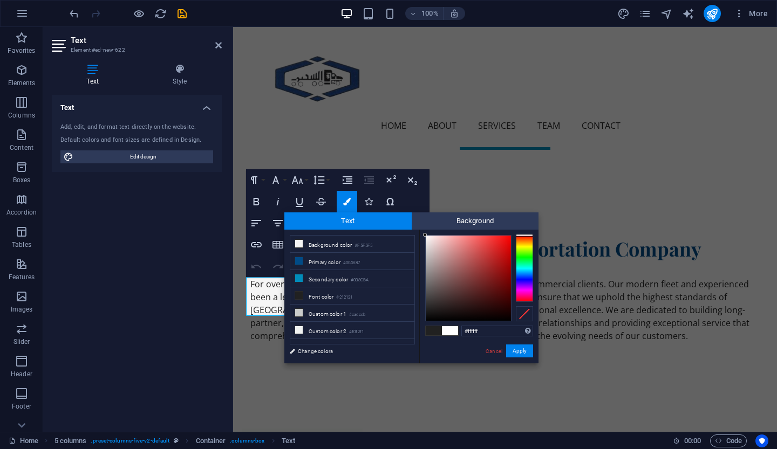
drag, startPoint x: 442, startPoint y: 245, endPoint x: 394, endPoint y: 222, distance: 53.3
click at [394, 222] on div "Text Background less Background color #F5F5F5 Primary color #004B87 Secondary c…" at bounding box center [411, 287] width 254 height 151
click at [384, 203] on icon "button" at bounding box center [389, 201] width 13 height 13
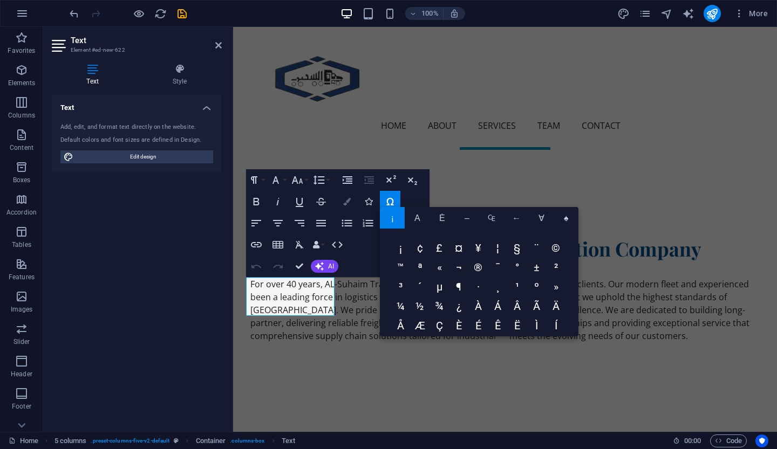
click at [352, 204] on button "Colors" at bounding box center [347, 202] width 20 height 22
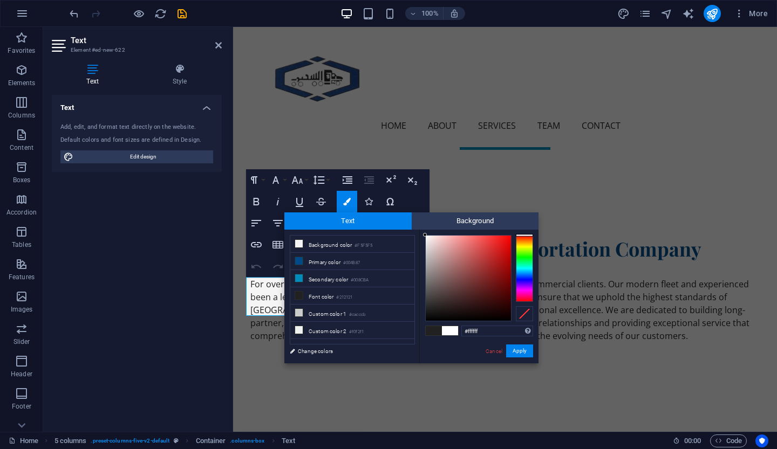
click at [421, 235] on div "#ffffff Supported formats #0852ed rgb(8, 82, 237) rgba(8, 82, 237, 90%) hsv(221…" at bounding box center [478, 375] width 119 height 290
type input "#fbf5f5"
click at [427, 237] on div at bounding box center [426, 237] width 4 height 4
click at [523, 351] on button "Apply" at bounding box center [519, 351] width 27 height 13
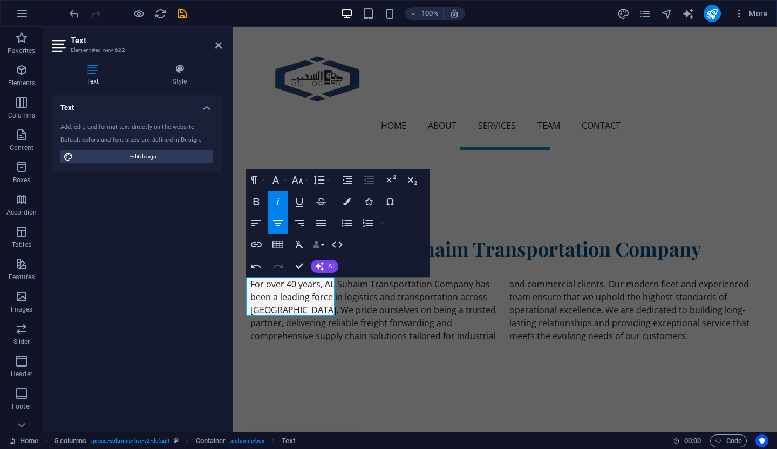
click at [317, 243] on icon "button" at bounding box center [316, 245] width 8 height 8
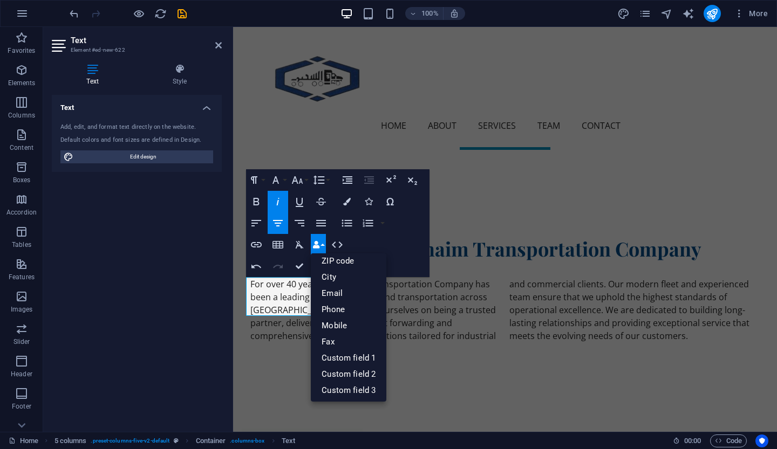
scroll to position [119, 0]
click at [403, 251] on div "Paragraph Format Normal Heading 1 Heading 2 Heading 3 Heading 4 Heading 5 Headi…" at bounding box center [337, 223] width 183 height 108
click at [321, 244] on button "Data Bindings" at bounding box center [318, 245] width 15 height 22
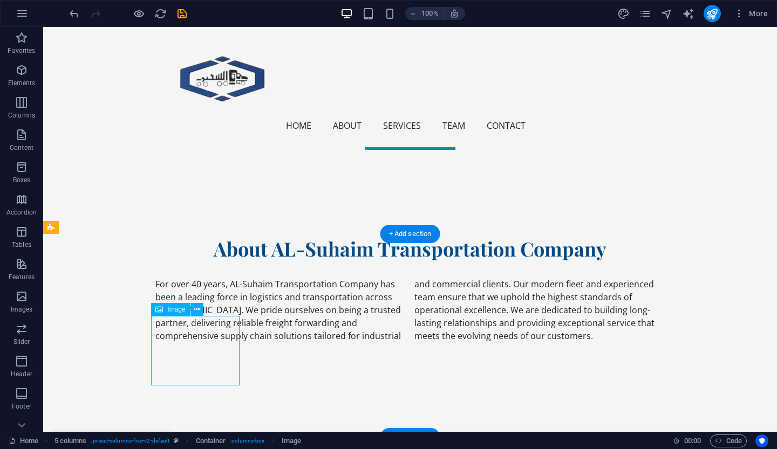
drag, startPoint x: 173, startPoint y: 346, endPoint x: 190, endPoint y: 346, distance: 17.8
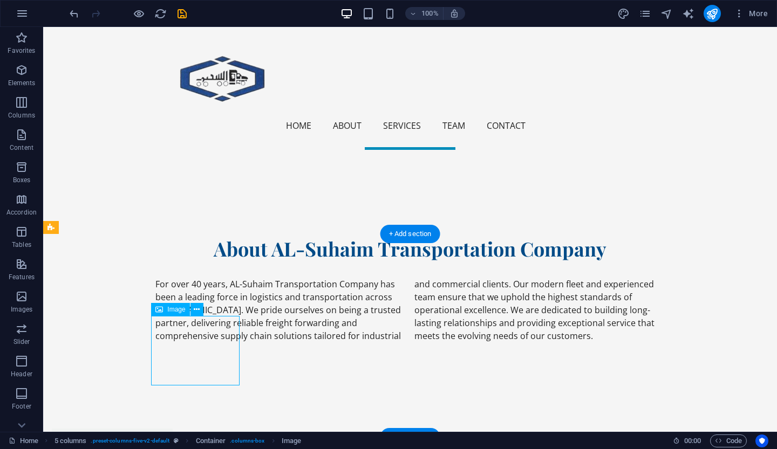
select select "px"
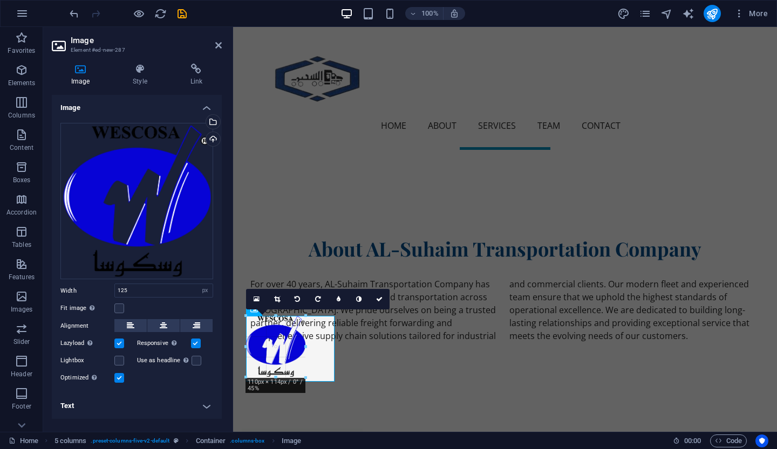
drag, startPoint x: 314, startPoint y: 387, endPoint x: 295, endPoint y: 377, distance: 21.5
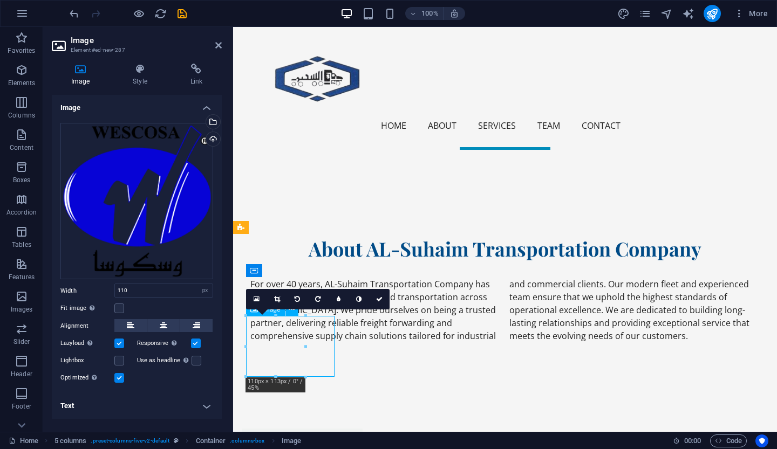
drag, startPoint x: 276, startPoint y: 337, endPoint x: 320, endPoint y: 356, distance: 48.6
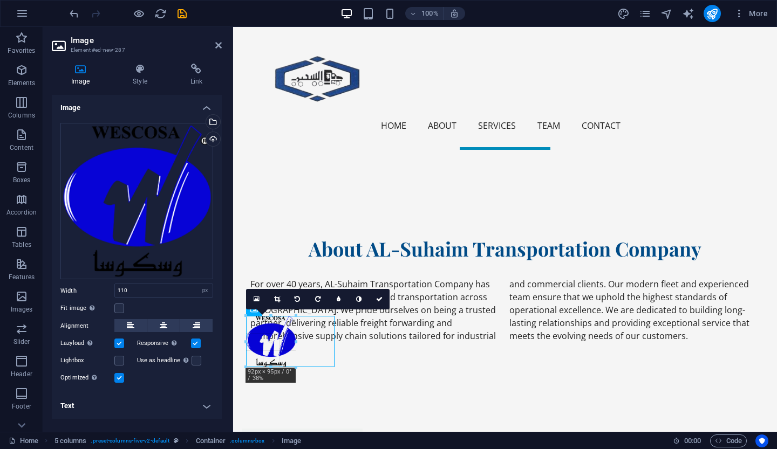
drag, startPoint x: 247, startPoint y: 326, endPoint x: 258, endPoint y: 327, distance: 10.8
type input "92"
drag, startPoint x: 283, startPoint y: 341, endPoint x: 309, endPoint y: 348, distance: 27.2
drag, startPoint x: 287, startPoint y: 340, endPoint x: 311, endPoint y: 344, distance: 24.0
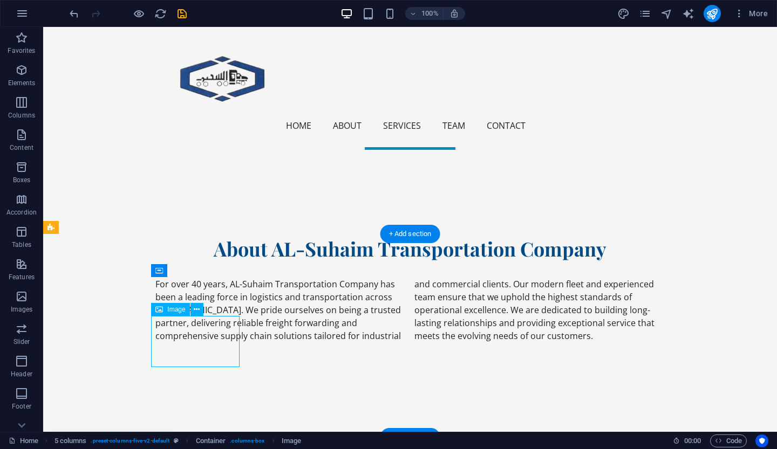
drag, startPoint x: 179, startPoint y: 336, endPoint x: 197, endPoint y: 340, distance: 18.8
drag, startPoint x: 189, startPoint y: 340, endPoint x: 225, endPoint y: 345, distance: 36.9
drag, startPoint x: 225, startPoint y: 345, endPoint x: 219, endPoint y: 344, distance: 6.6
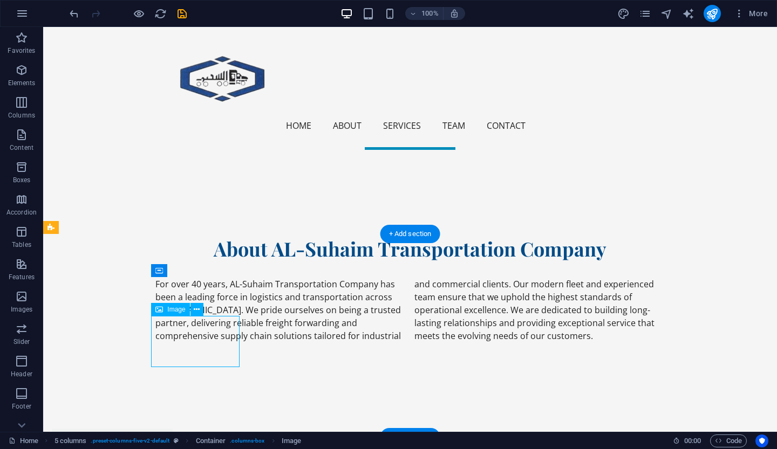
select select "px"
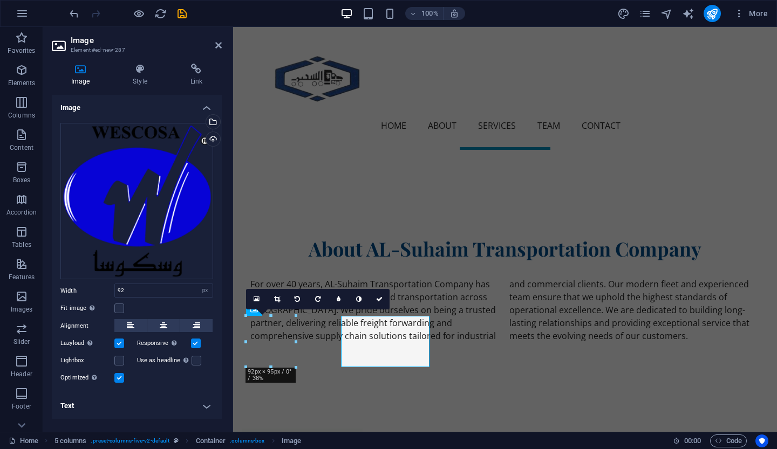
click at [207, 376] on div "Drag files here, click to choose files or select files from Files or our free s…" at bounding box center [137, 253] width 170 height 279
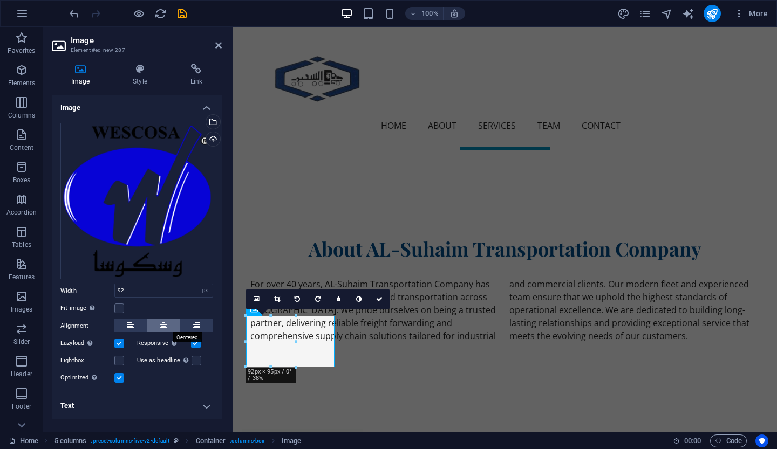
click at [159, 325] on button at bounding box center [163, 325] width 32 height 13
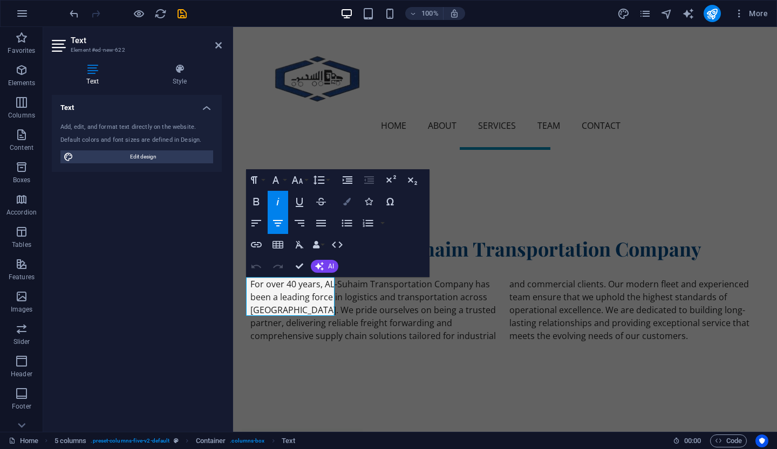
click at [350, 196] on button "Colors" at bounding box center [347, 202] width 20 height 22
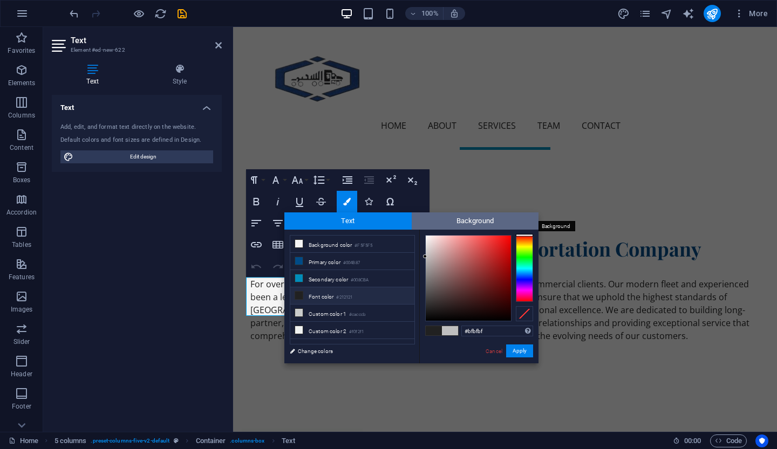
click at [438, 217] on span "Background" at bounding box center [474, 220] width 127 height 17
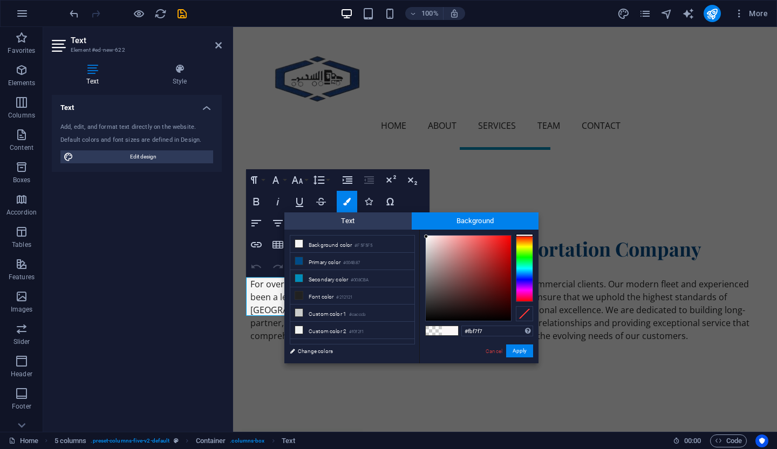
drag, startPoint x: 435, startPoint y: 243, endPoint x: 426, endPoint y: 237, distance: 10.9
click at [426, 237] on div at bounding box center [467, 278] width 85 height 85
click at [424, 237] on div at bounding box center [425, 237] width 4 height 4
type input "#fbfbfb"
drag, startPoint x: 527, startPoint y: 233, endPoint x: 527, endPoint y: 221, distance: 11.9
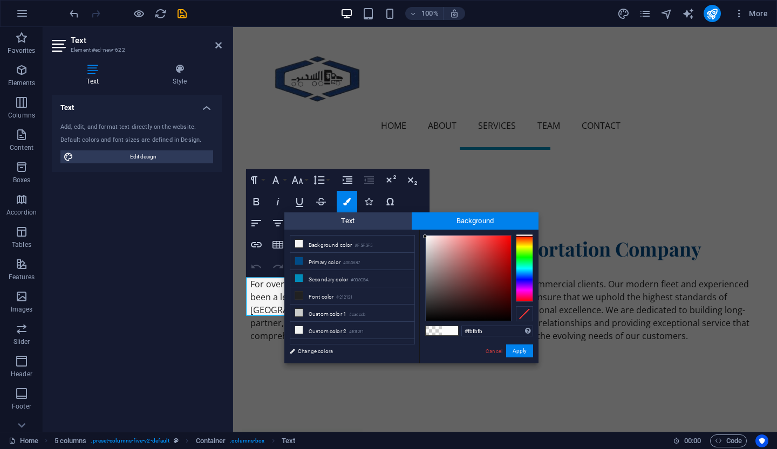
click at [527, 221] on div "Text Background less Background color #F5F5F5 Primary color #004B87 Secondary c…" at bounding box center [411, 287] width 254 height 151
click at [517, 351] on button "Apply" at bounding box center [519, 351] width 27 height 13
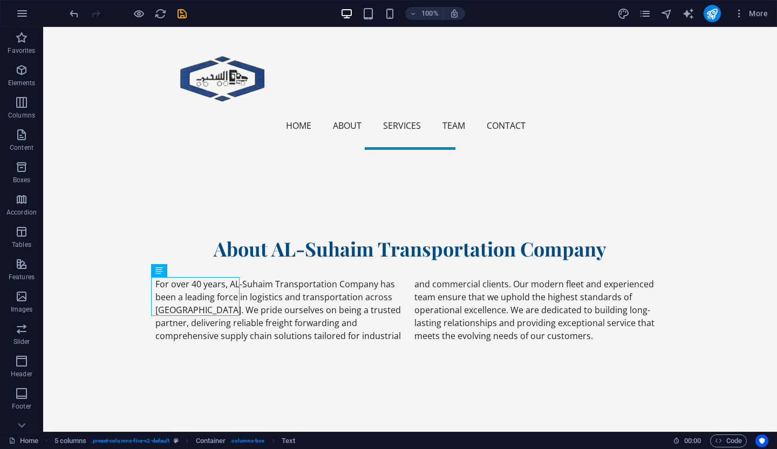
click at [208, 298] on div "H2 Banner Banner Container Menu Bar Spacer Text Text Counter Container HTML Con…" at bounding box center [409, 229] width 733 height 405
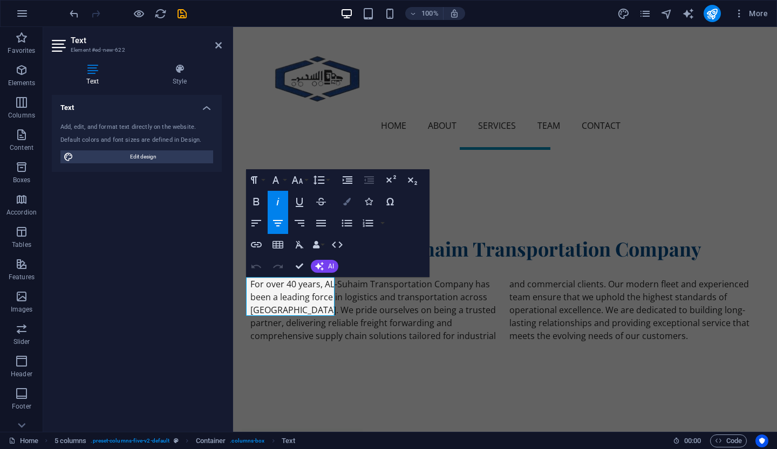
click at [342, 207] on button "Colors" at bounding box center [347, 202] width 20 height 22
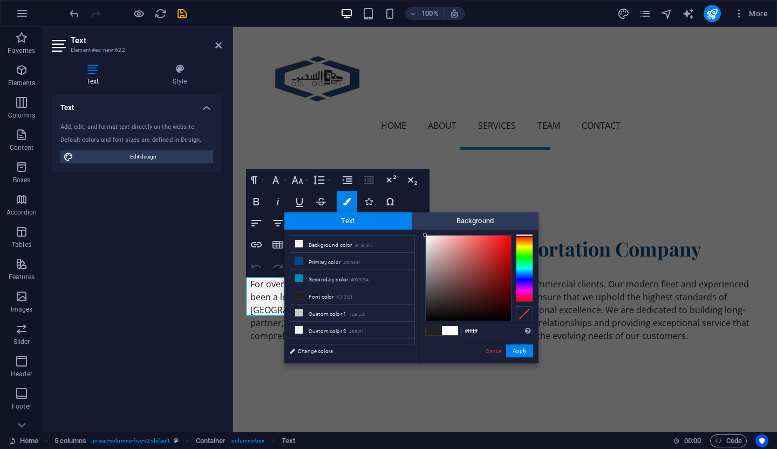
drag, startPoint x: 447, startPoint y: 263, endPoint x: 412, endPoint y: 209, distance: 64.8
click at [412, 209] on body "AL-Suhaim Transportation Company Home Favorites Elements Columns Content Boxes …" at bounding box center [388, 224] width 777 height 449
type input "#ffffff"
click at [421, 227] on span "Background" at bounding box center [474, 220] width 127 height 17
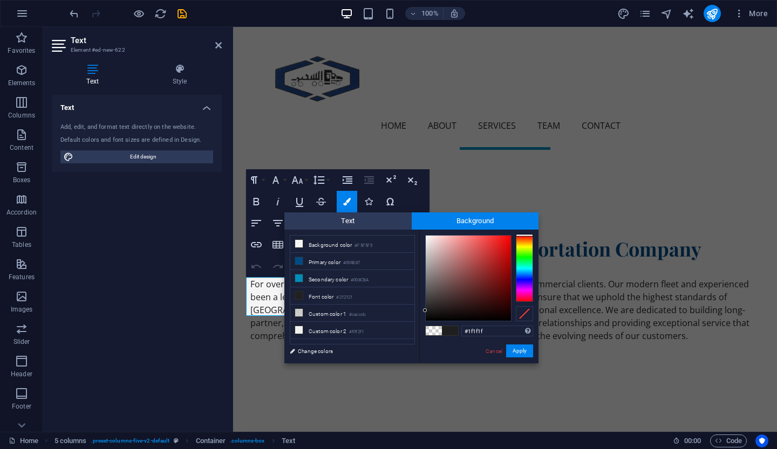
drag, startPoint x: 524, startPoint y: 262, endPoint x: 530, endPoint y: 186, distance: 76.3
click at [530, 186] on body "AL-Suhaim Transportation Company Home Favorites Elements Columns Content Boxes …" at bounding box center [388, 224] width 777 height 449
click at [508, 331] on input "#1f1f1f" at bounding box center [497, 331] width 72 height 11
click at [440, 228] on span "Background" at bounding box center [474, 220] width 127 height 17
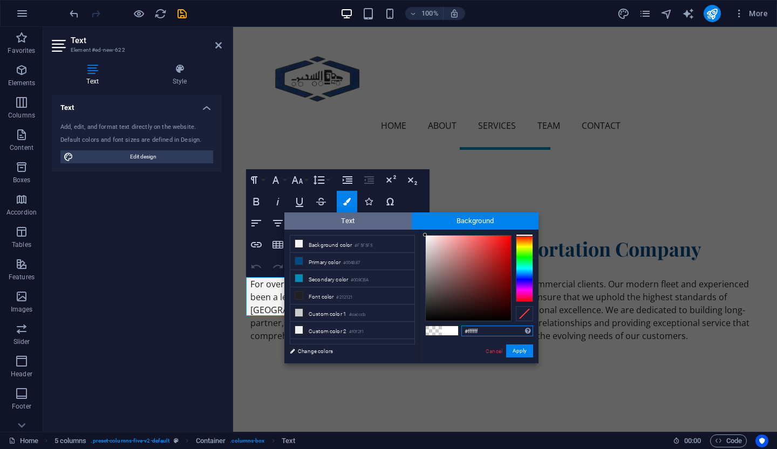
drag, startPoint x: 434, startPoint y: 243, endPoint x: 403, endPoint y: 222, distance: 37.2
click at [403, 222] on div "Text Background less Background color #F5F5F5 Primary color #004B87 Secondary c…" at bounding box center [411, 287] width 254 height 151
click at [494, 332] on input "#000000" at bounding box center [497, 331] width 72 height 11
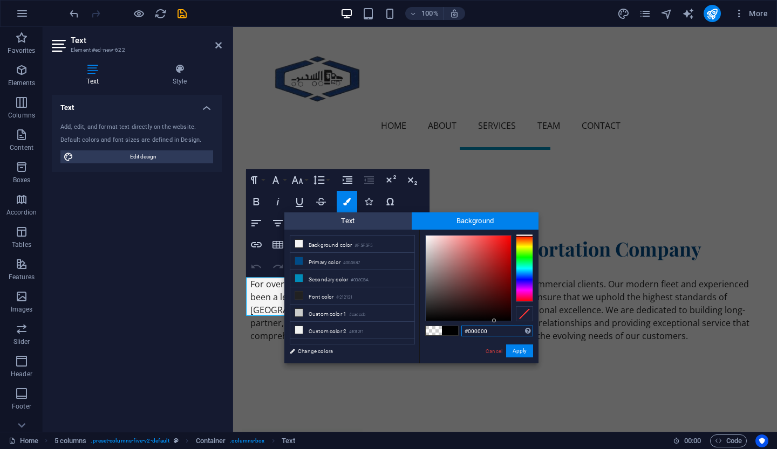
click at [494, 332] on input "#000000" at bounding box center [497, 331] width 72 height 11
type input "#fbfbfb"
click at [423, 237] on div at bounding box center [425, 237] width 4 height 4
click at [518, 356] on button "Apply" at bounding box center [519, 351] width 27 height 13
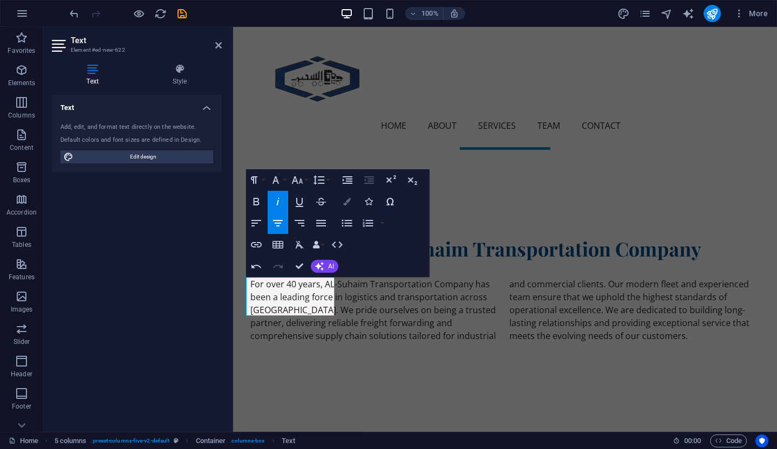
click at [345, 202] on icon "button" at bounding box center [347, 202] width 8 height 8
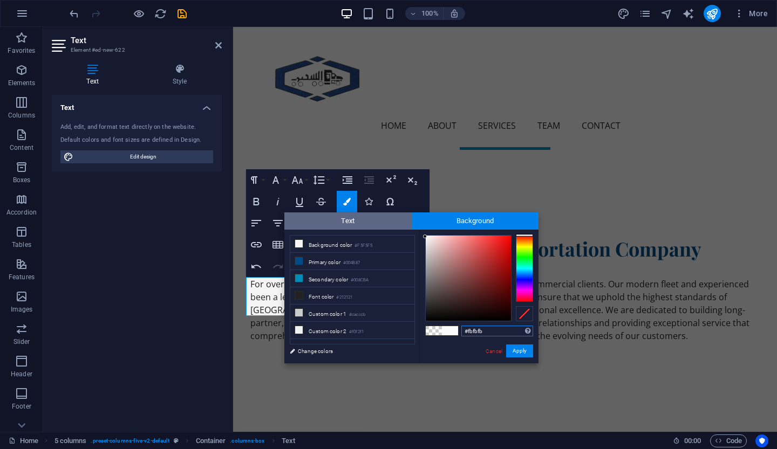
click at [376, 226] on span "Text" at bounding box center [347, 220] width 127 height 17
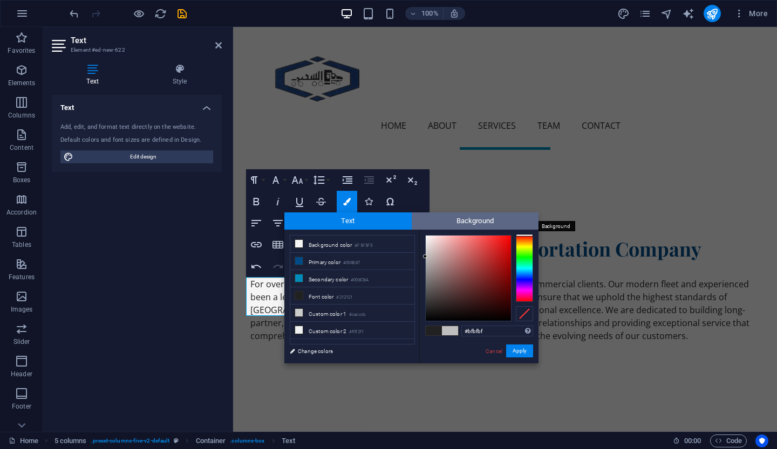
click at [440, 222] on span "Background" at bounding box center [474, 220] width 127 height 17
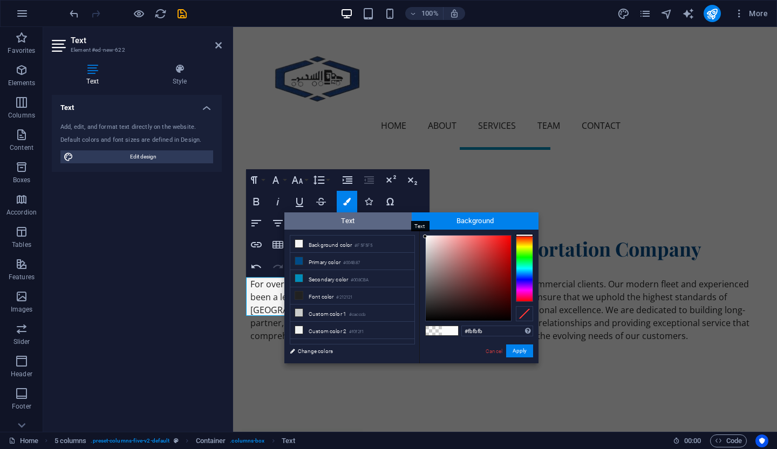
click at [391, 219] on span "Text" at bounding box center [347, 220] width 127 height 17
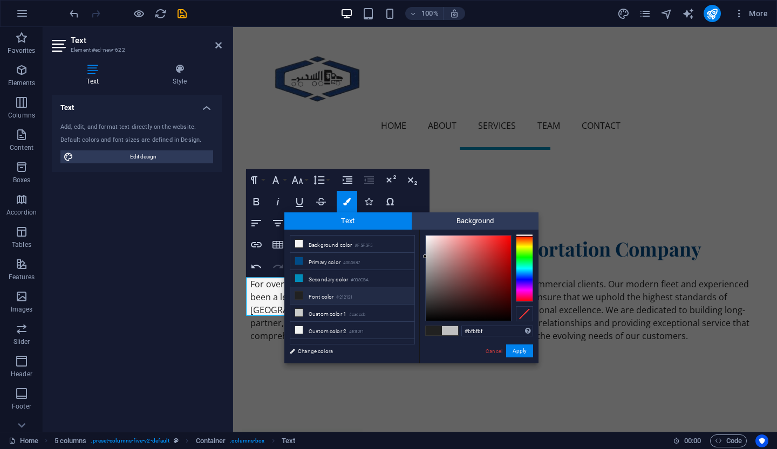
click at [327, 290] on li "Font color #212121" at bounding box center [352, 295] width 124 height 17
type input "#212121"
click at [489, 346] on div "Cancel Apply" at bounding box center [508, 351] width 49 height 13
click at [488, 350] on link "Cancel" at bounding box center [493, 351] width 19 height 8
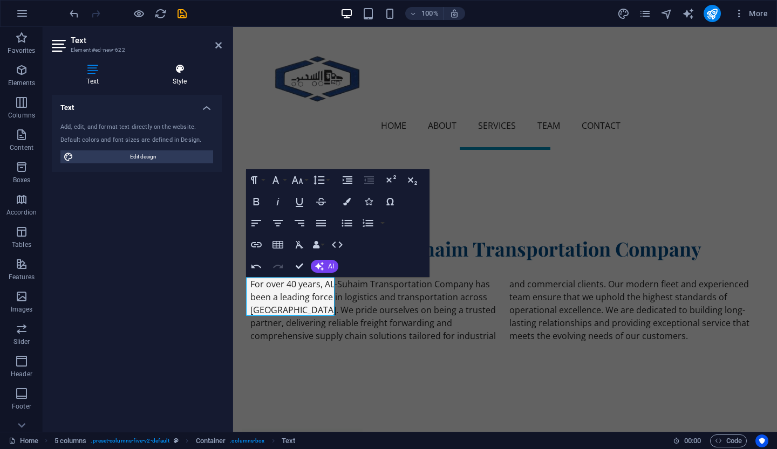
click at [173, 84] on h4 "Style" at bounding box center [180, 75] width 84 height 23
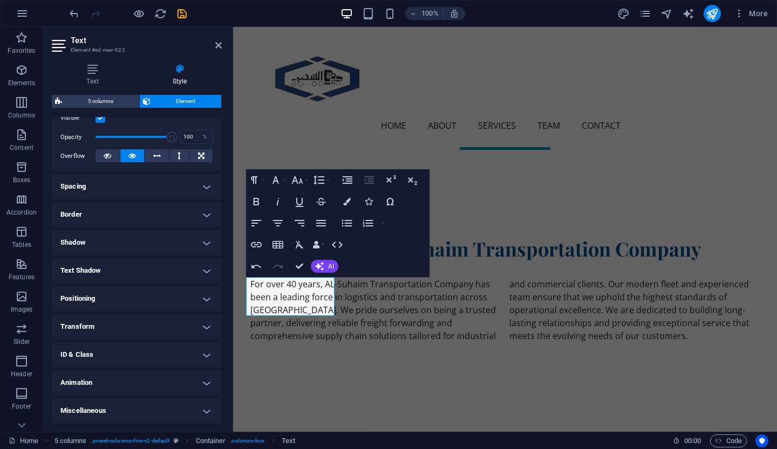
scroll to position [0, 0]
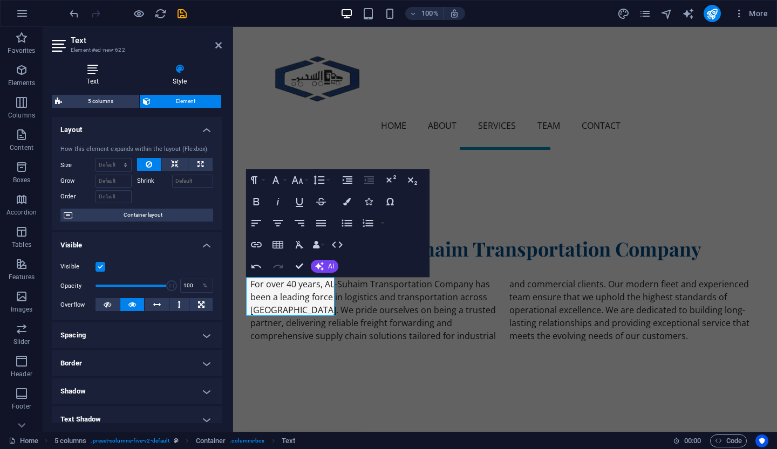
click at [105, 67] on icon at bounding box center [92, 69] width 81 height 11
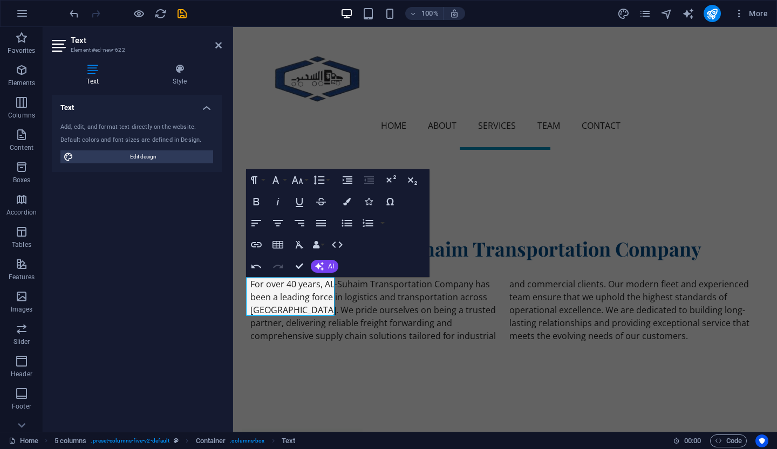
click at [204, 111] on h4 "Text" at bounding box center [137, 104] width 170 height 19
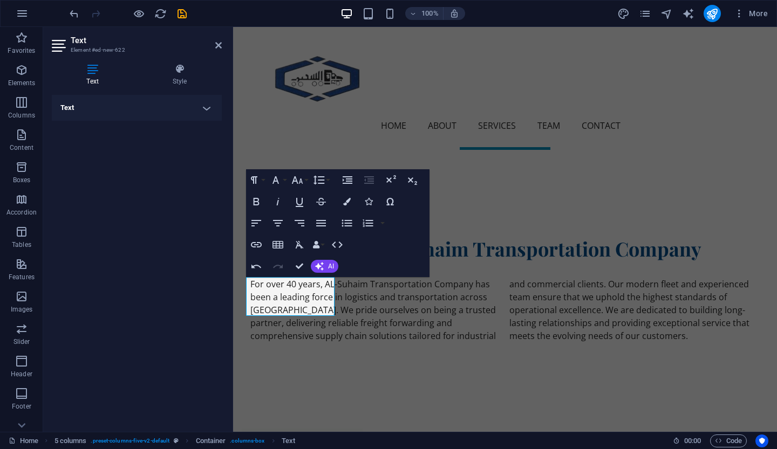
click at [204, 111] on h4 "Text" at bounding box center [137, 108] width 170 height 26
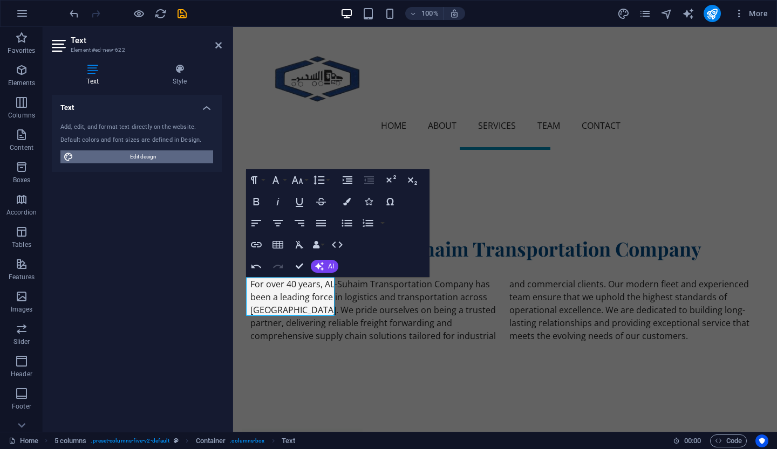
click at [180, 155] on span "Edit design" at bounding box center [143, 156] width 133 height 13
select select "px"
select select "200"
select select "px"
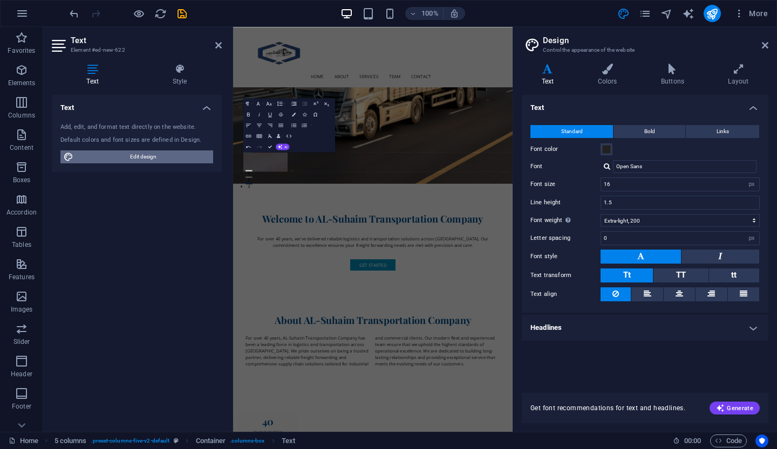
scroll to position [861, 0]
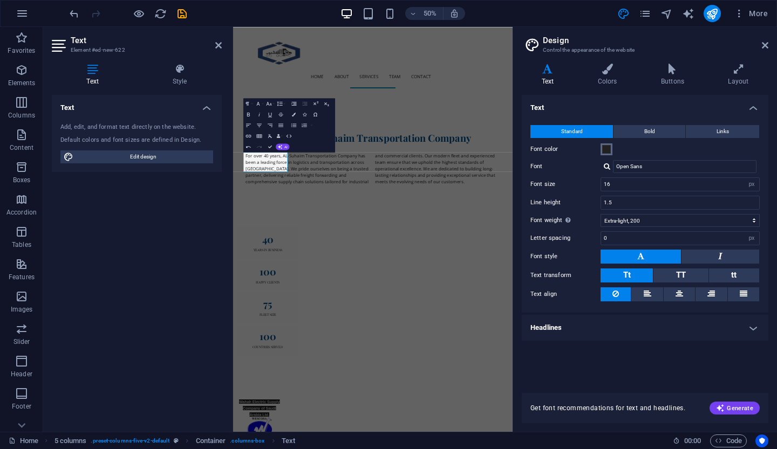
click at [606, 153] on span at bounding box center [606, 149] width 9 height 9
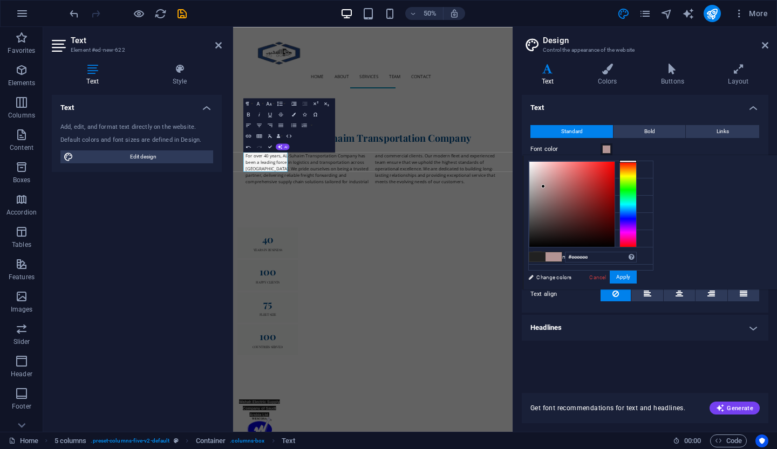
type input "#ffffff"
drag, startPoint x: 681, startPoint y: 190, endPoint x: 625, endPoint y: 122, distance: 87.8
click at [625, 122] on body "AL-Suhaim Transportation Company Home Favorites Elements Columns Content Boxes …" at bounding box center [388, 224] width 777 height 449
click at [642, 156] on div "#ffffff Supported formats #0852ed rgb(8, 82, 237) rgba(8, 82, 237, 90%) hsv(221…" at bounding box center [582, 301] width 119 height 290
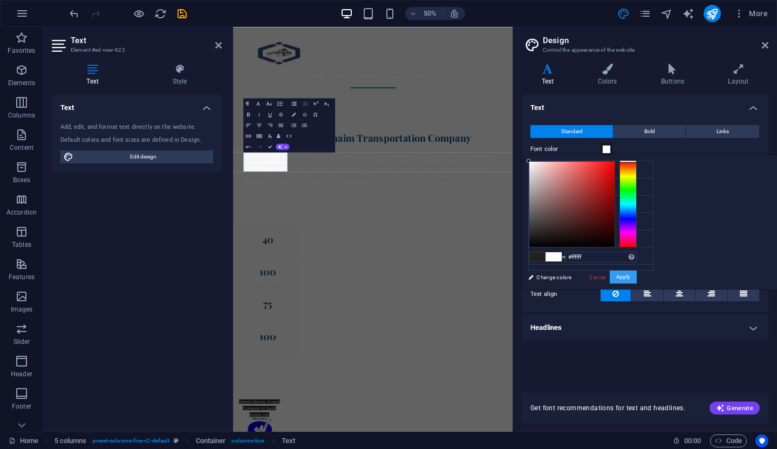
click at [636, 272] on button "Apply" at bounding box center [622, 277] width 27 height 13
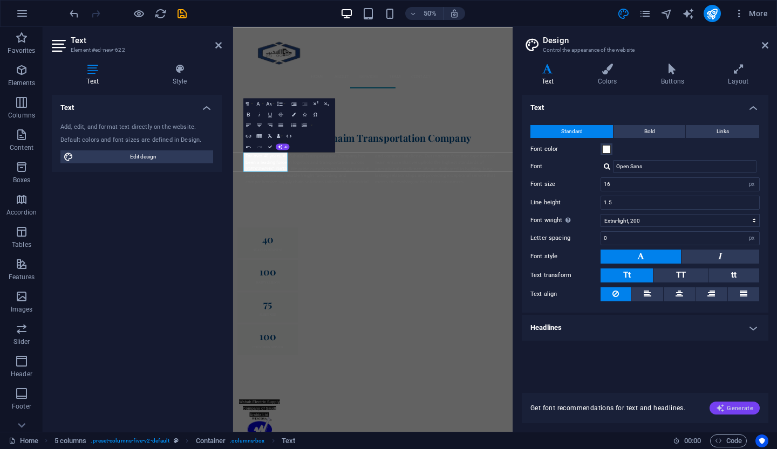
click at [727, 407] on span "Generate" at bounding box center [734, 408] width 37 height 9
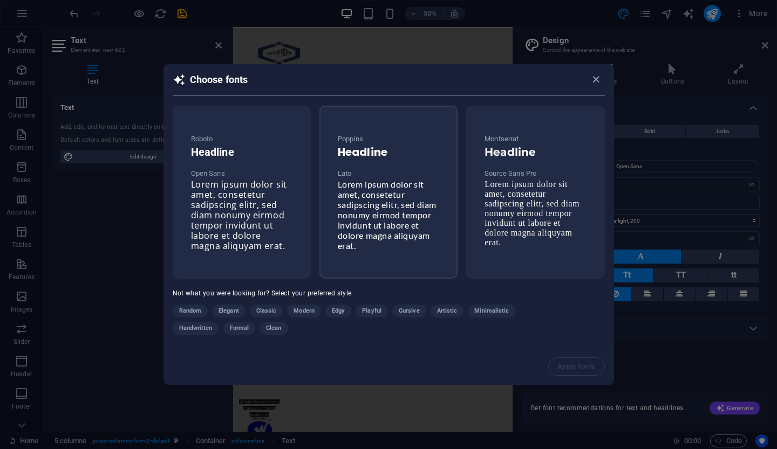
click at [348, 228] on span "Lorem ipsum dolor sit amet, consetetur sadipscing elitr, sed diam nonumy eirmod…" at bounding box center [387, 215] width 99 height 72
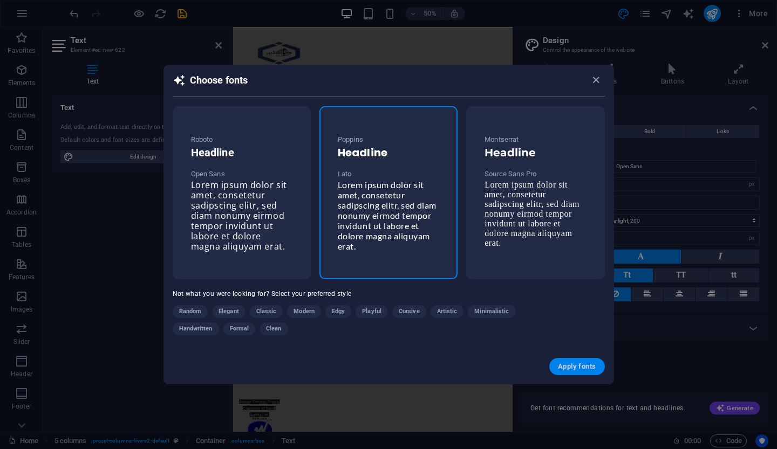
click at [567, 369] on span "Apply fonts" at bounding box center [577, 366] width 38 height 9
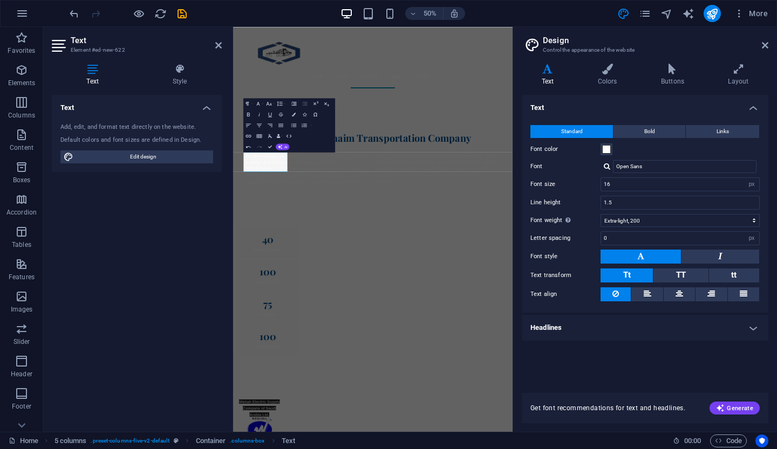
type input "Lato"
select select "400"
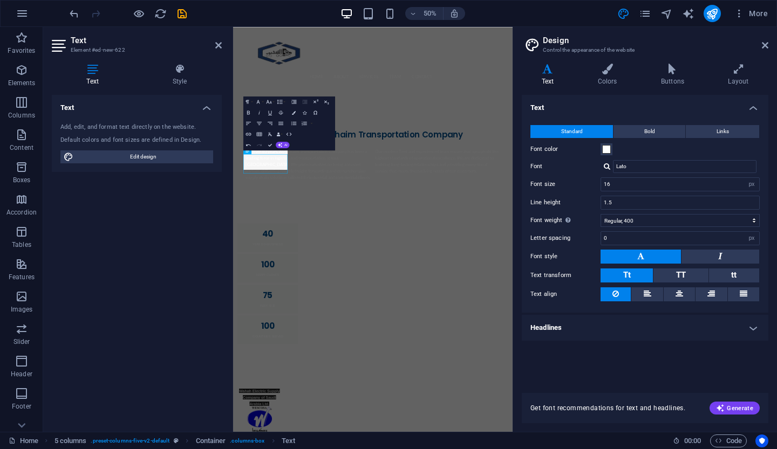
scroll to position [857, 0]
click at [601, 80] on h4 "Colors" at bounding box center [609, 75] width 63 height 23
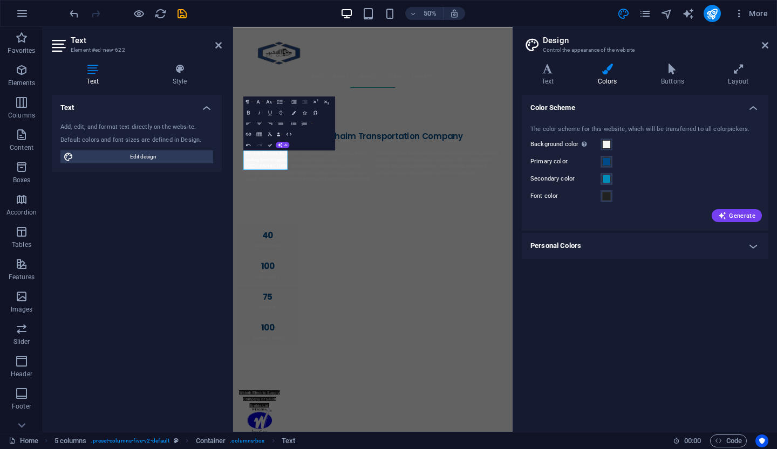
click at [611, 239] on h4 "Personal Colors" at bounding box center [644, 246] width 246 height 26
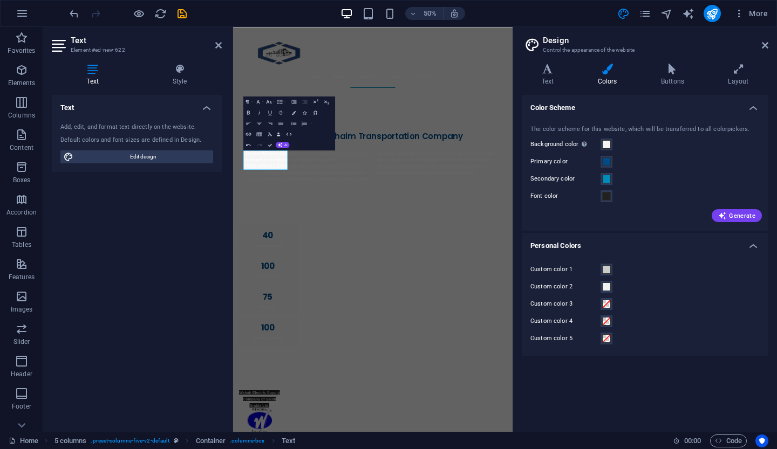
click at [611, 239] on h4 "Personal Colors" at bounding box center [644, 242] width 246 height 19
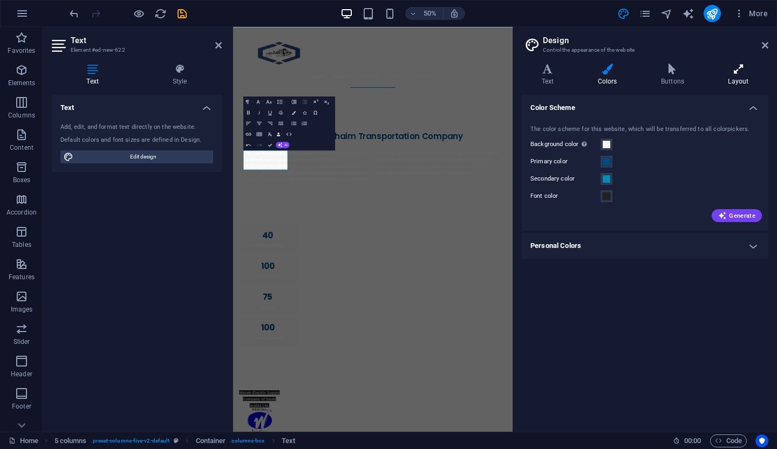
click at [747, 76] on h4 "Layout" at bounding box center [738, 75] width 60 height 23
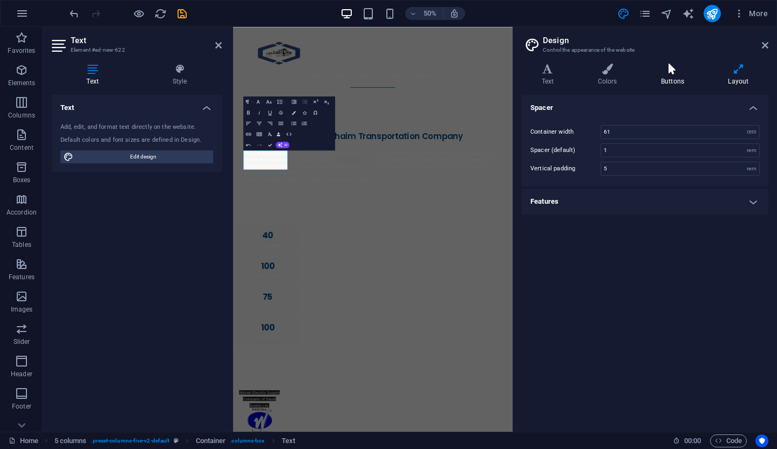
click at [681, 74] on icon at bounding box center [672, 69] width 63 height 11
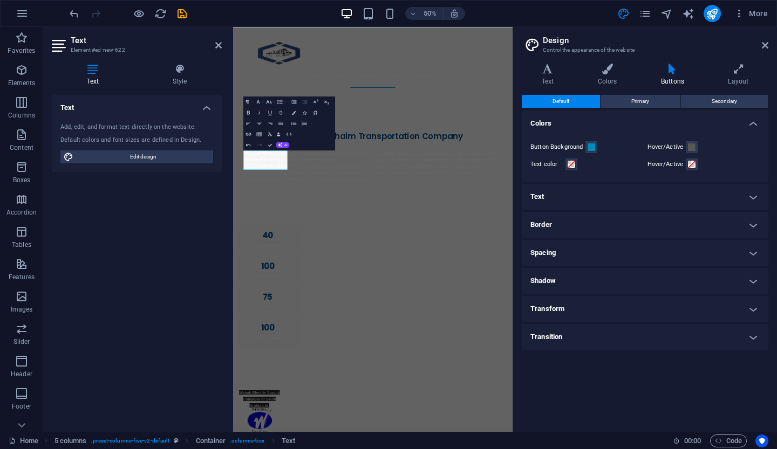
click at [646, 190] on h4 "Text" at bounding box center [644, 197] width 246 height 26
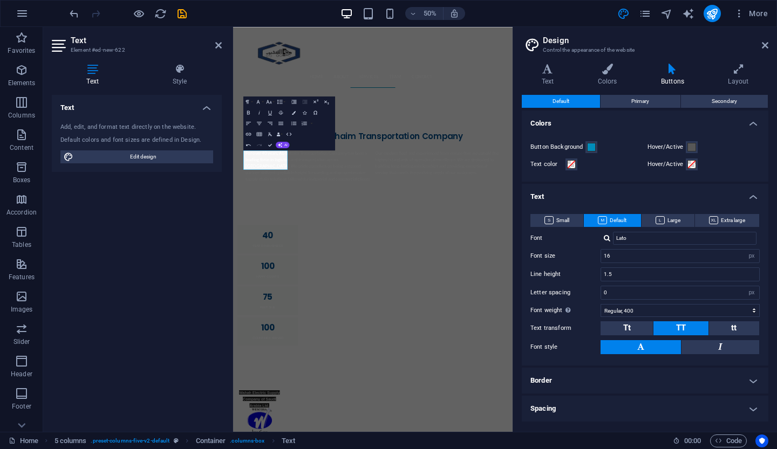
click at [646, 190] on h4 "Text" at bounding box center [644, 193] width 246 height 19
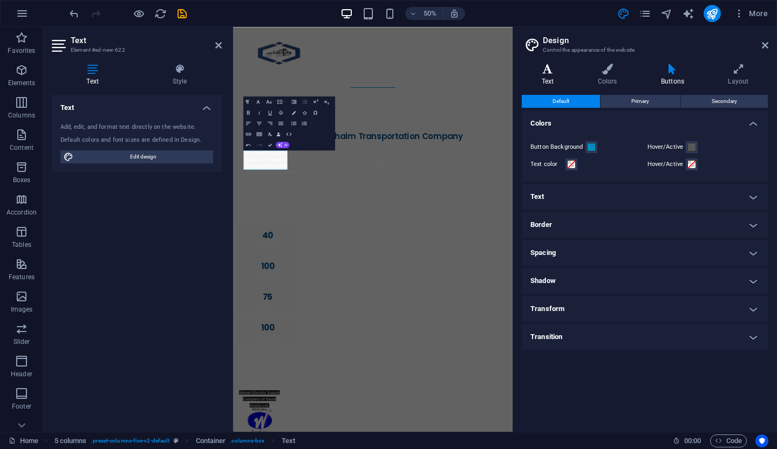
click at [559, 85] on h4 "Text" at bounding box center [549, 75] width 56 height 23
